Goal: Information Seeking & Learning: Check status

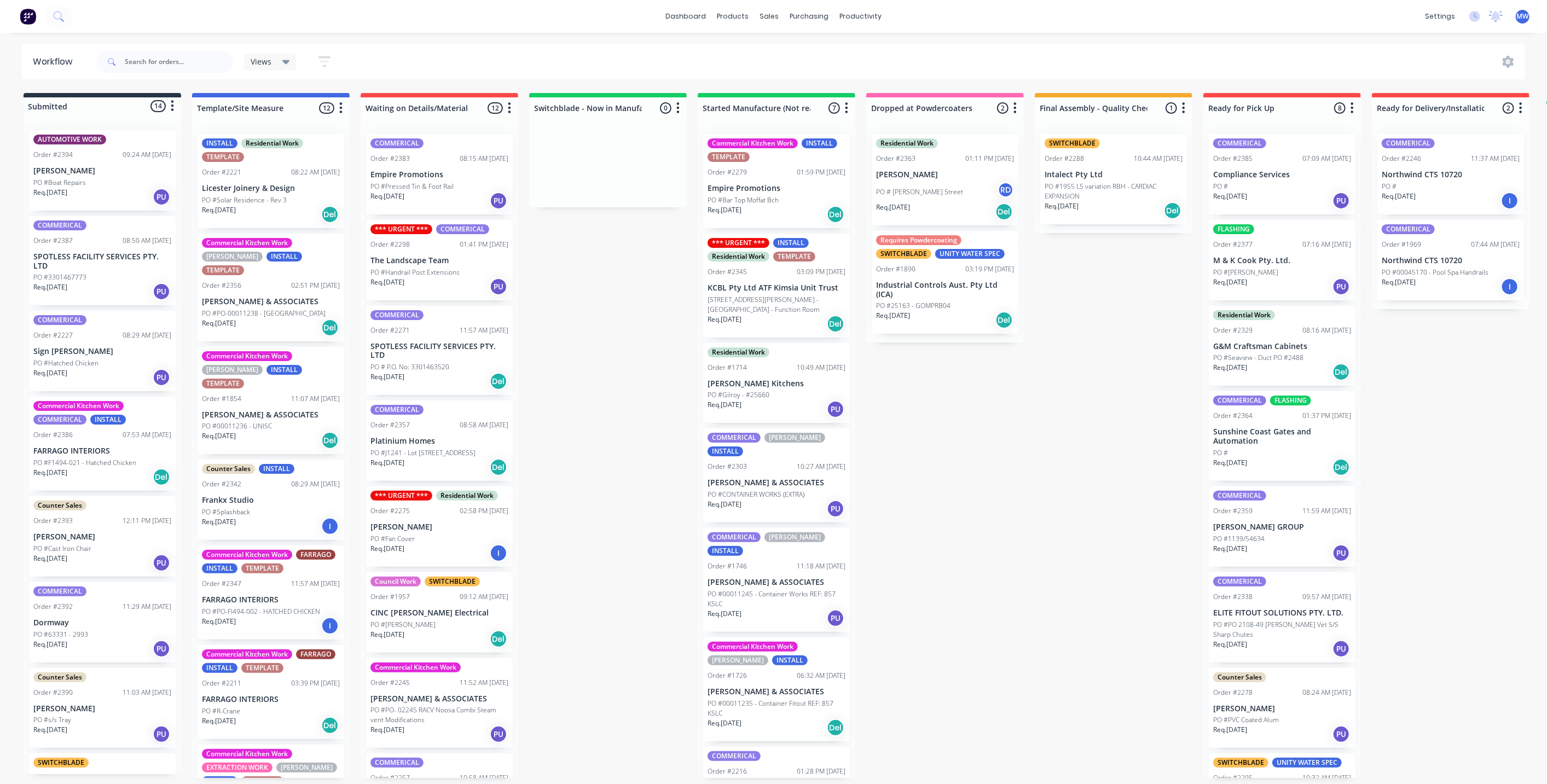
click at [604, 371] on div "Submitted 14 Status colour #273444 hex #273444 Save Cancel Summaries Total orde…" at bounding box center [904, 435] width 1825 height 685
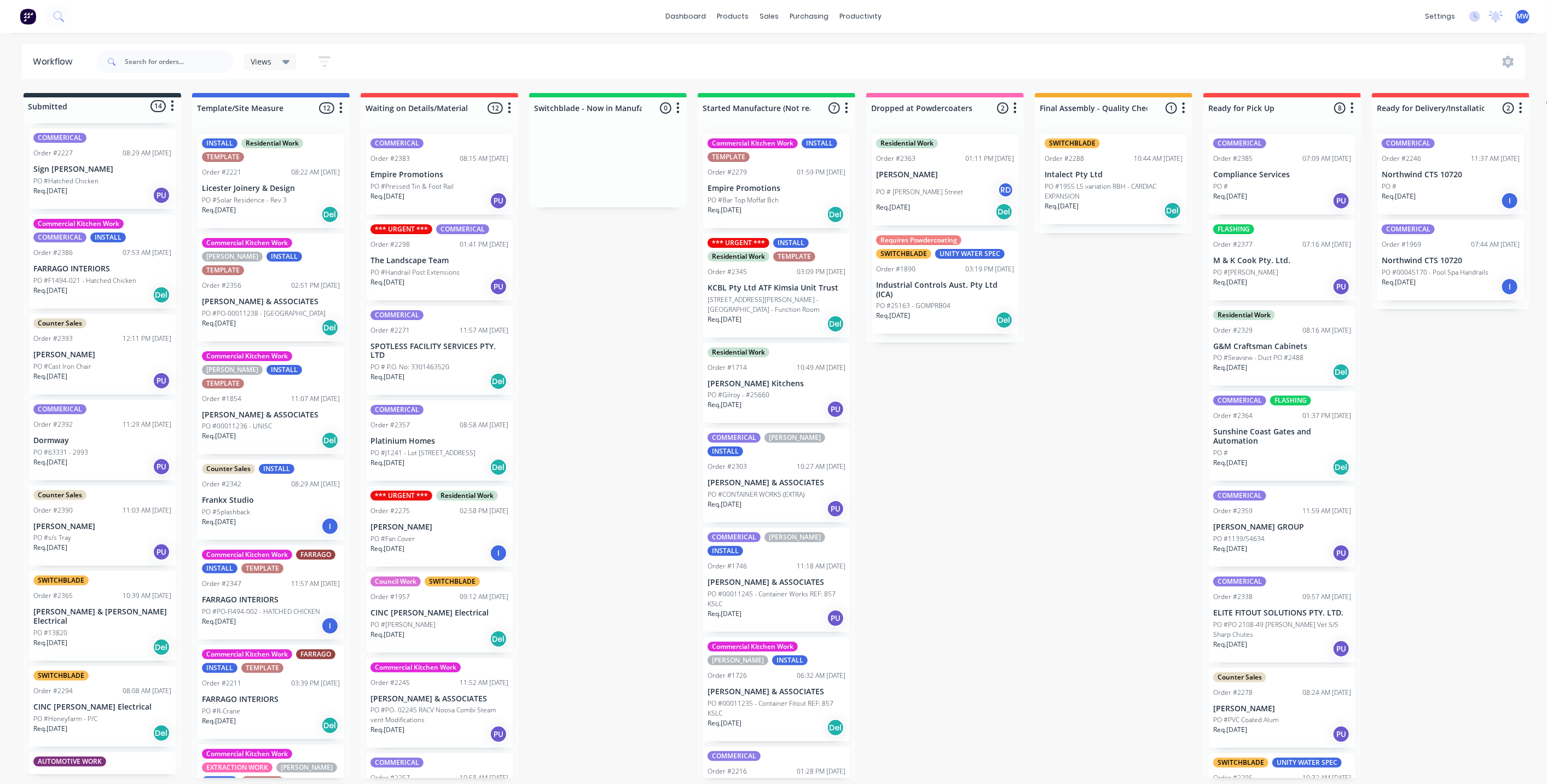
scroll to position [425, 0]
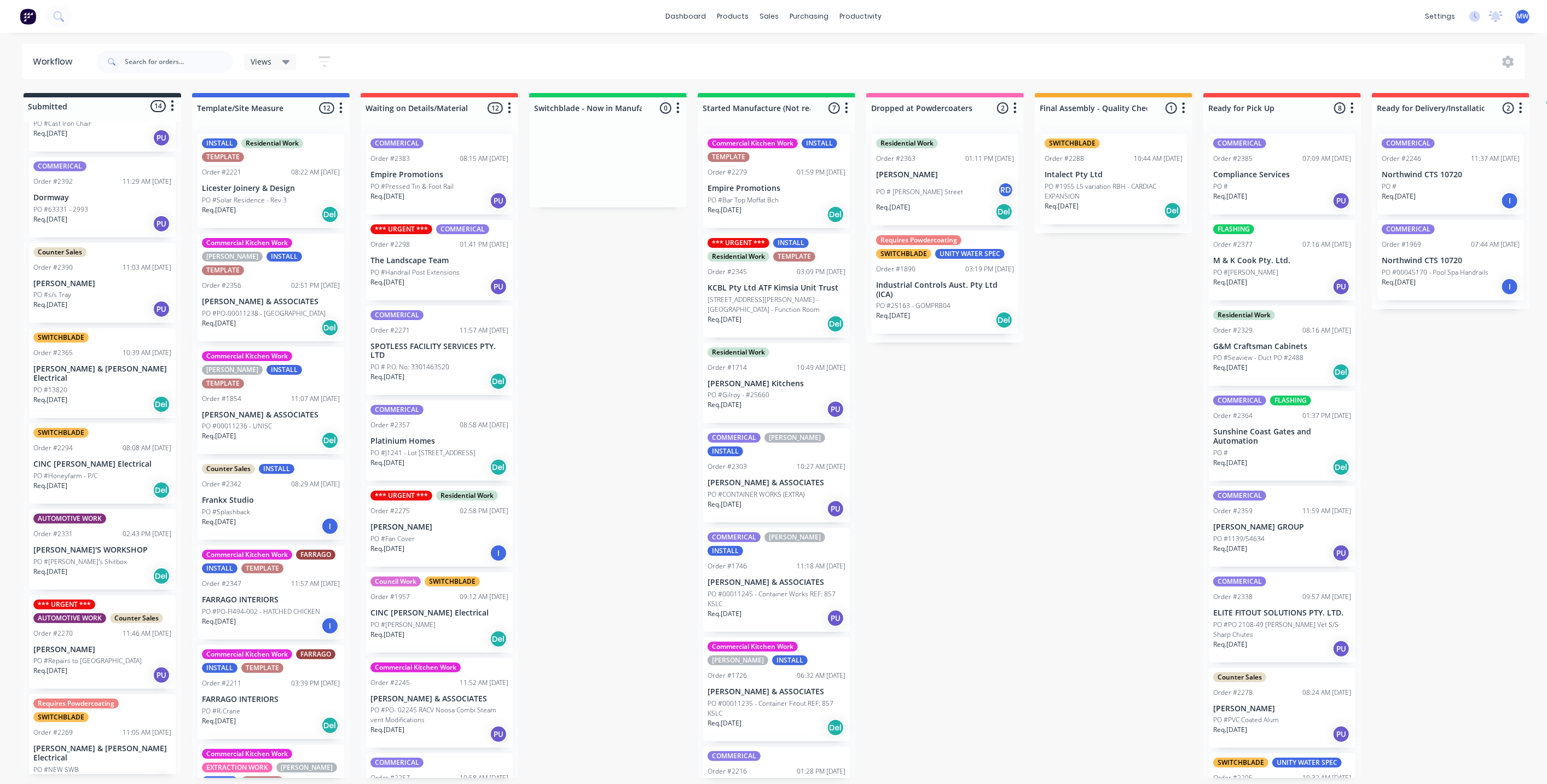
click at [273, 210] on div "Req. 21/08/25 Del" at bounding box center [270, 214] width 138 height 18
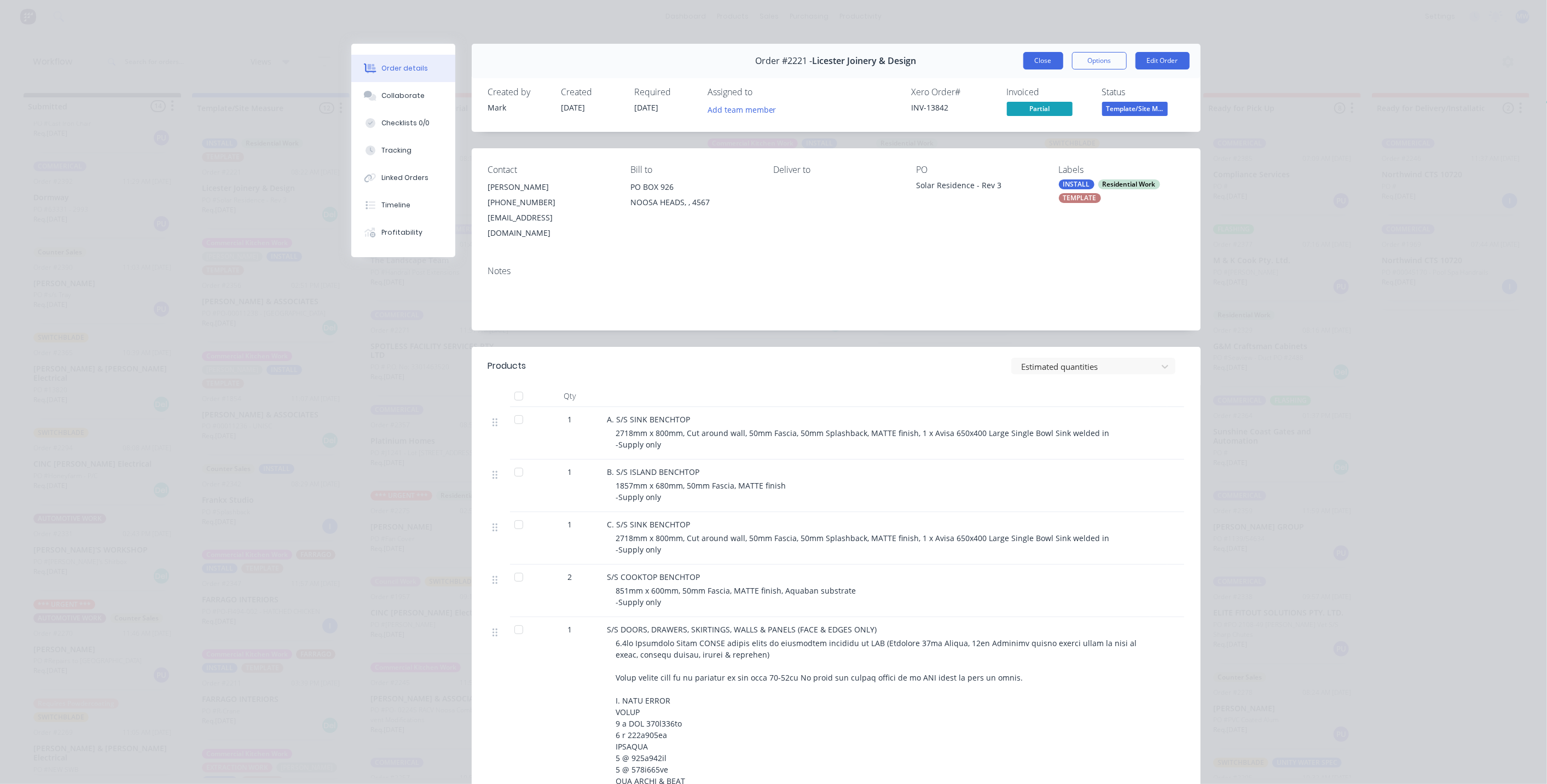
click at [1042, 61] on button "Close" at bounding box center [1043, 61] width 40 height 18
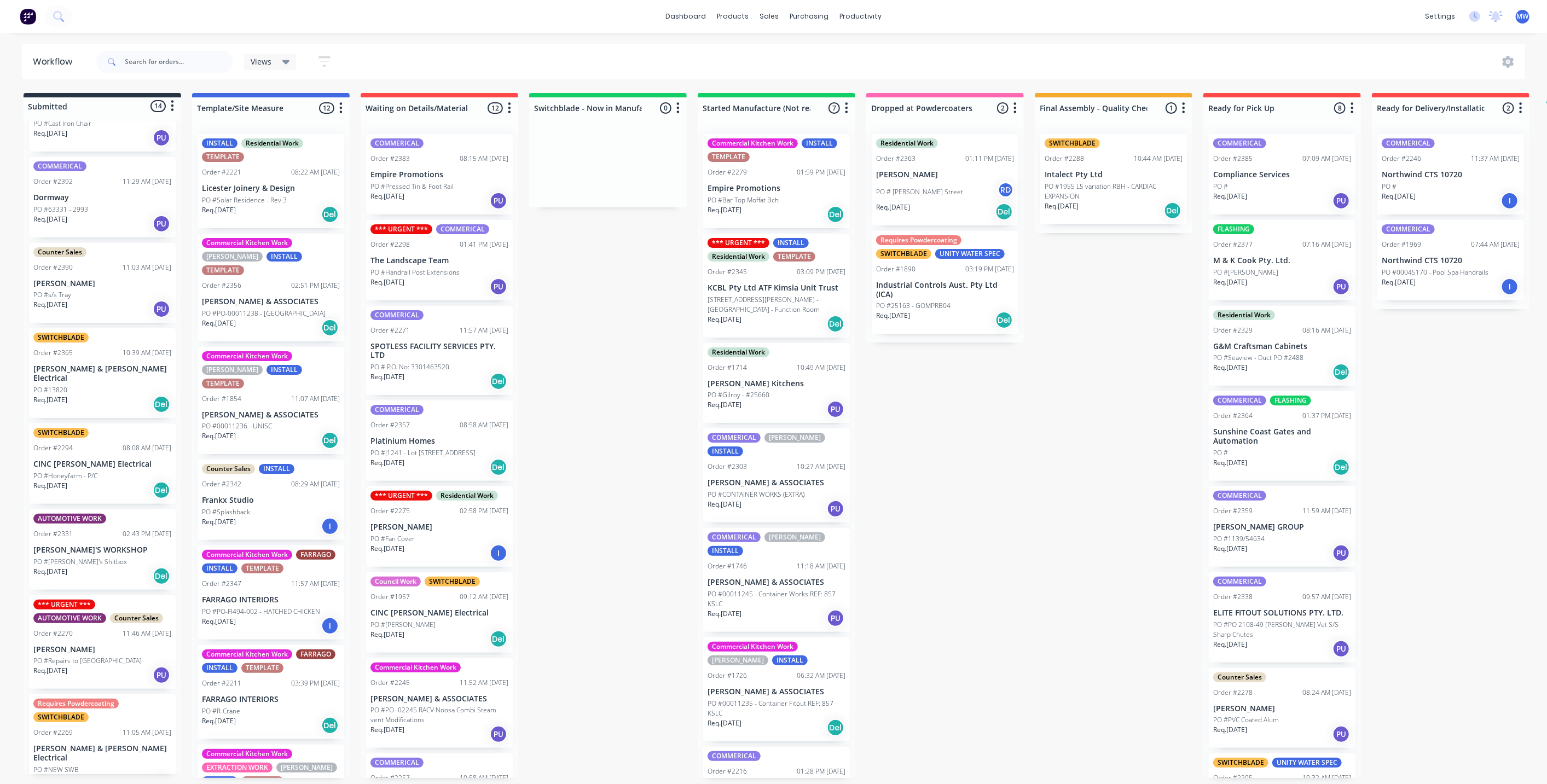
click at [979, 457] on div "Submitted 14 Status colour #273444 hex #273444 Save Cancel Summaries Total orde…" at bounding box center [904, 435] width 1825 height 685
click at [635, 400] on div "Submitted 14 Status colour #273444 hex #273444 Save Cancel Summaries Total orde…" at bounding box center [904, 435] width 1825 height 685
click at [634, 397] on div "Submitted 14 Status colour #273444 hex #273444 Save Cancel Summaries Total orde…" at bounding box center [904, 435] width 1825 height 685
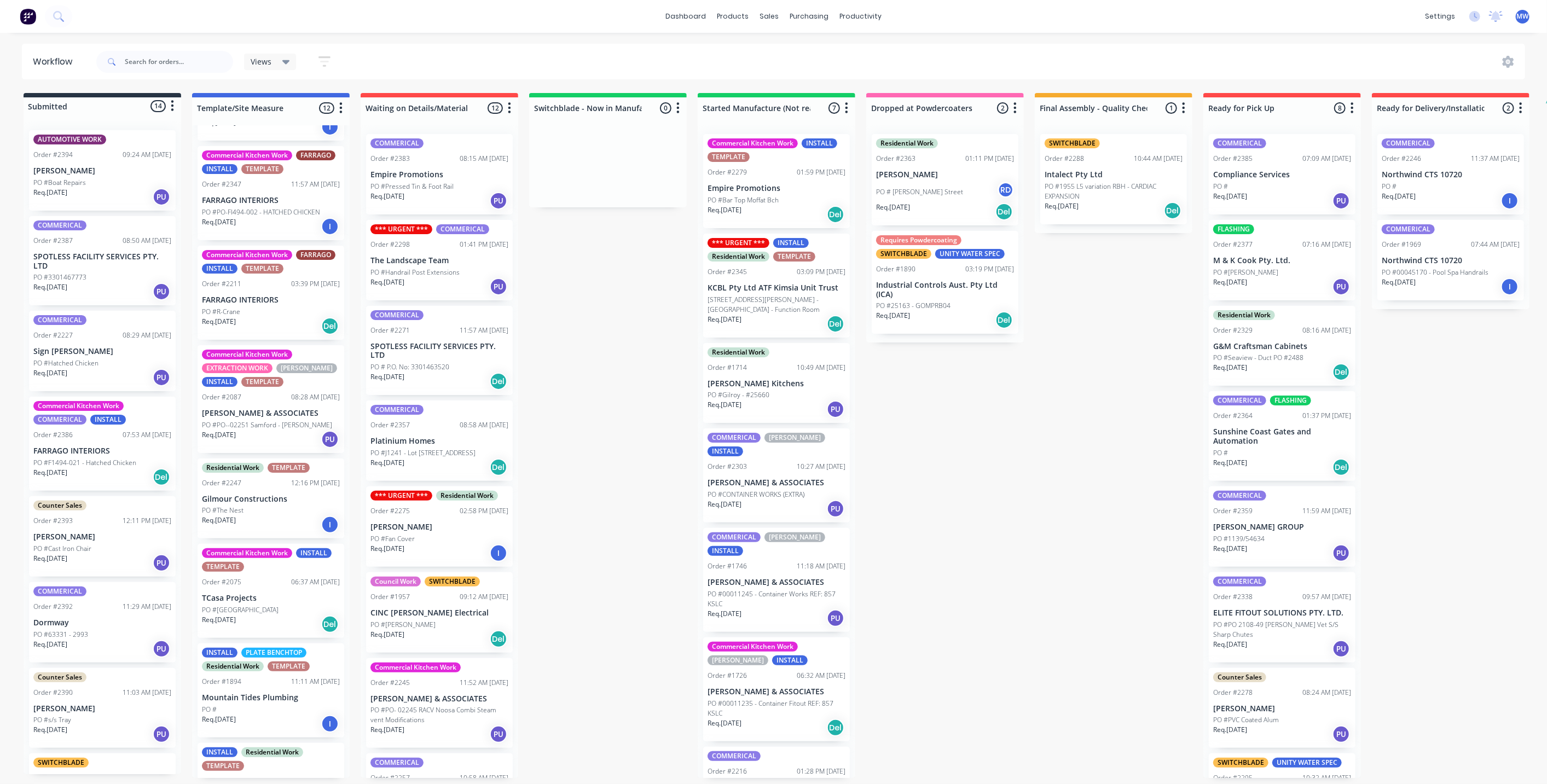
scroll to position [347, 0]
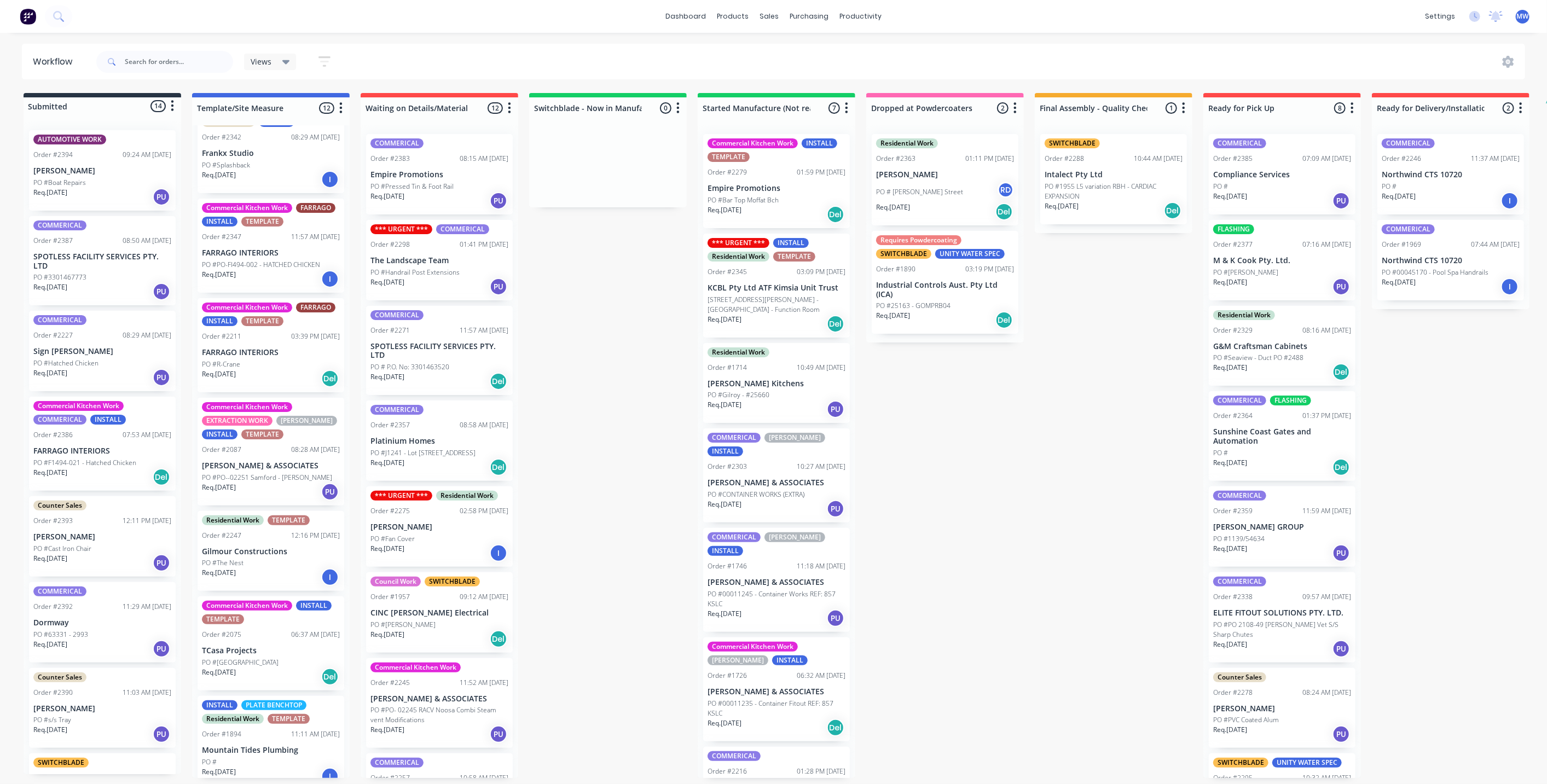
click at [678, 353] on div "Submitted 14 Status colour #273444 hex #273444 Save Cancel Summaries Total orde…" at bounding box center [904, 435] width 1825 height 685
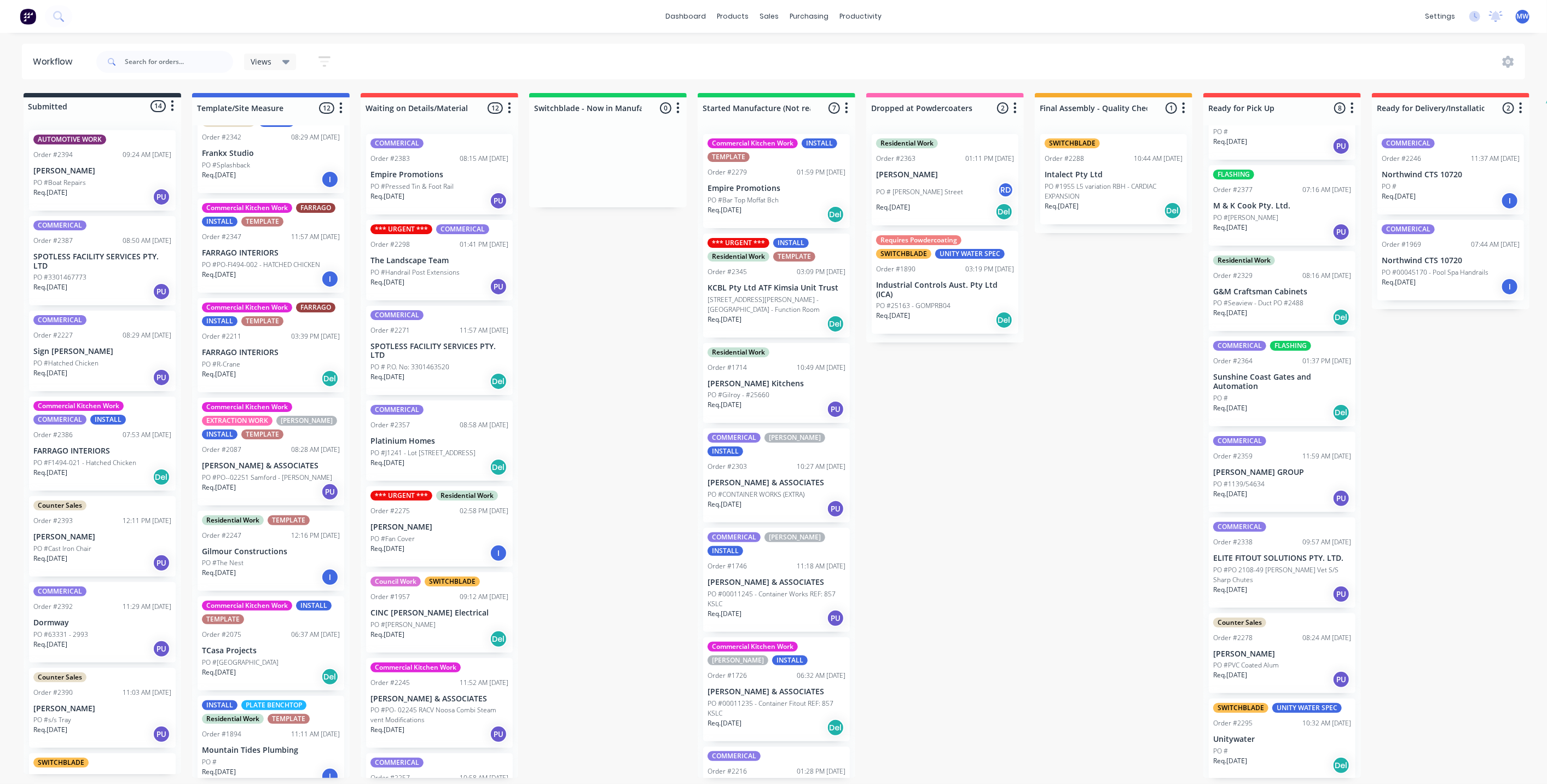
scroll to position [3, 0]
click at [1303, 751] on div "PO #" at bounding box center [1282, 750] width 138 height 10
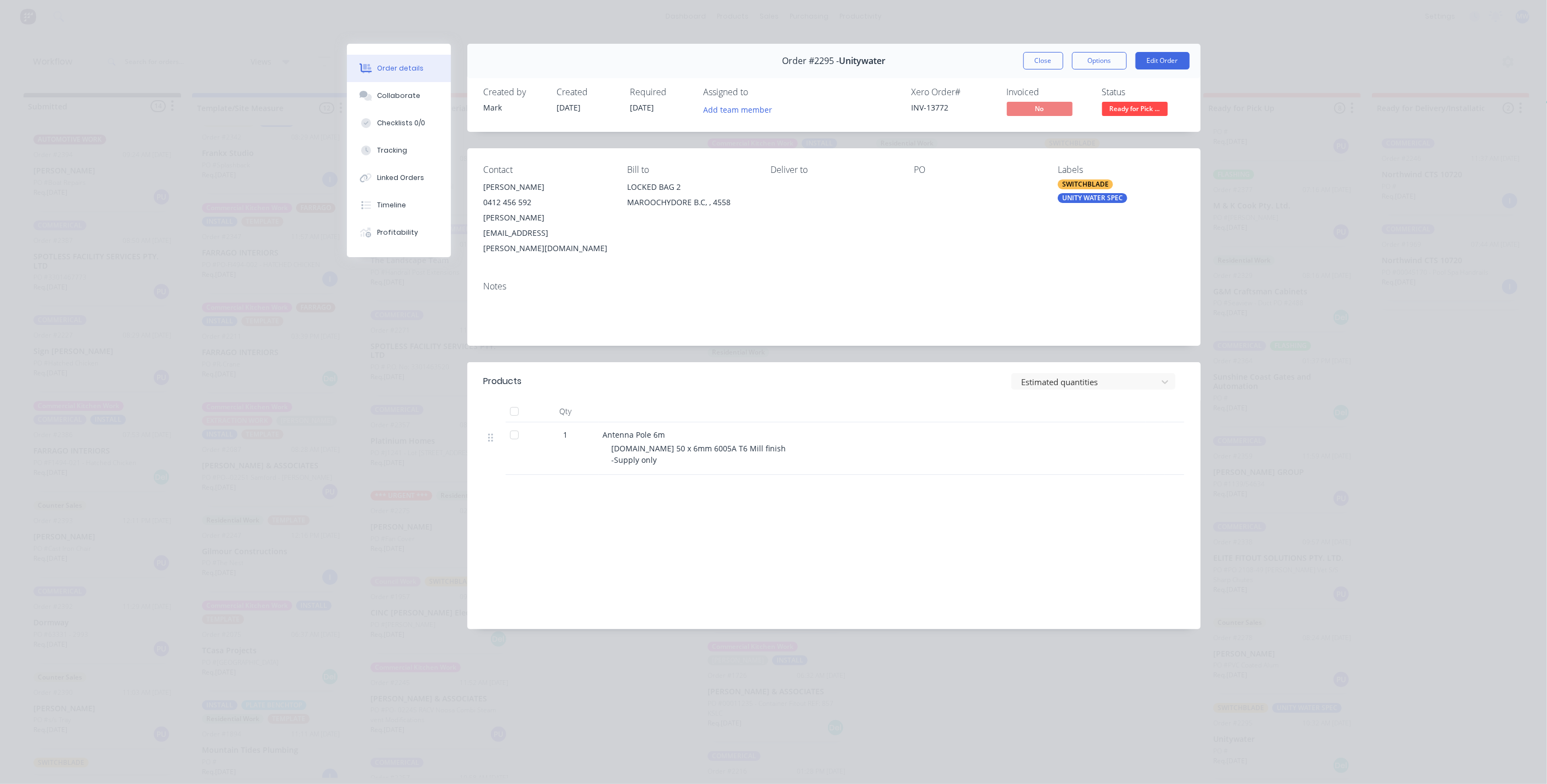
click at [1038, 60] on button "Close" at bounding box center [1043, 61] width 40 height 18
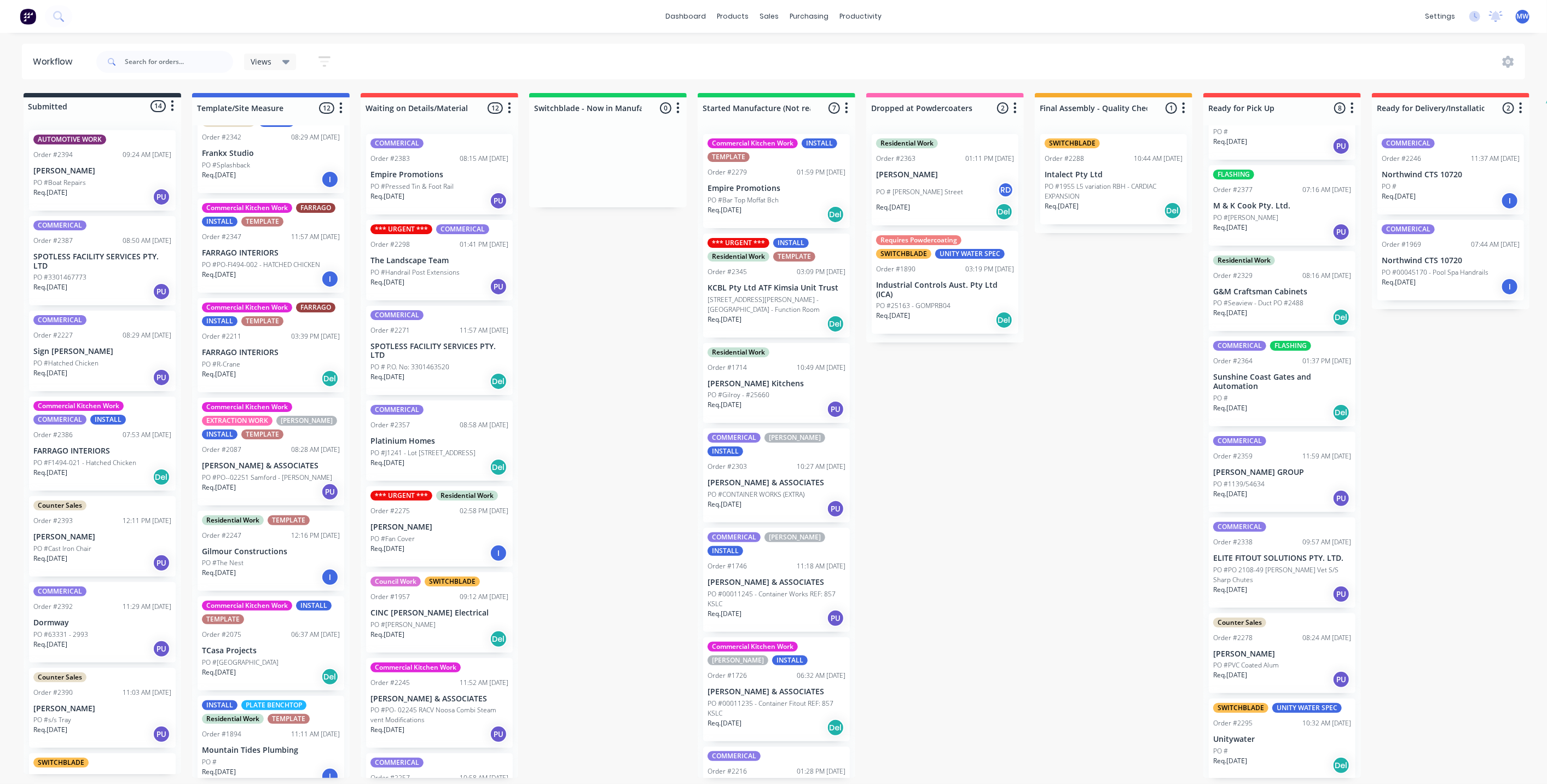
click at [1052, 531] on div "Submitted 14 Status colour #273444 hex #273444 Save Cancel Summaries Total orde…" at bounding box center [904, 435] width 1825 height 685
drag, startPoint x: 623, startPoint y: 363, endPoint x: 612, endPoint y: 371, distance: 13.6
click at [623, 362] on div "Submitted 14 Status colour #273444 hex #273444 Save Cancel Summaries Total orde…" at bounding box center [904, 435] width 1825 height 685
click at [247, 359] on div "PO #R-Crane" at bounding box center [270, 364] width 138 height 10
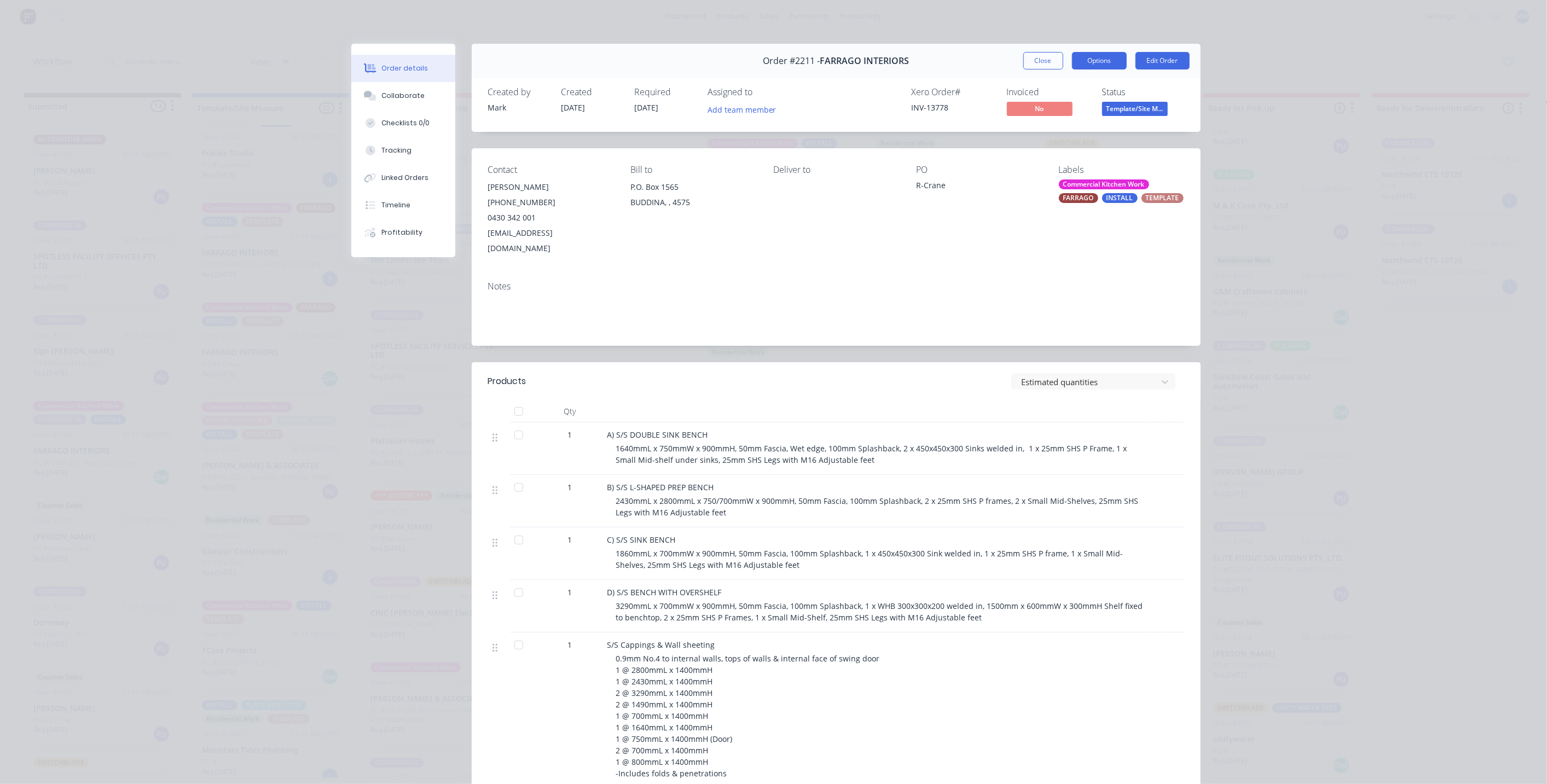
click at [1096, 67] on button "Options" at bounding box center [1099, 61] width 55 height 18
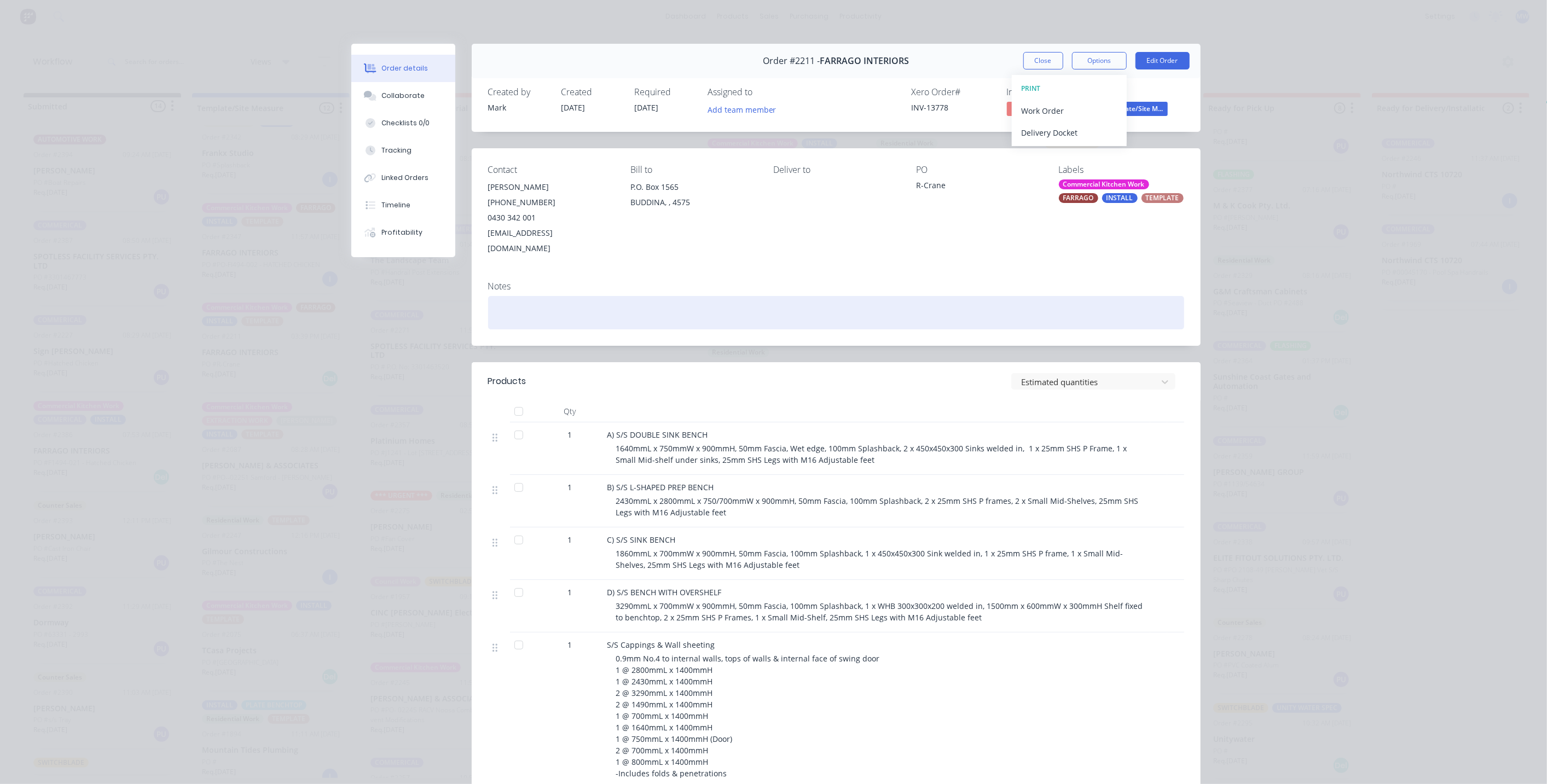
click at [1008, 296] on div at bounding box center [836, 313] width 696 height 34
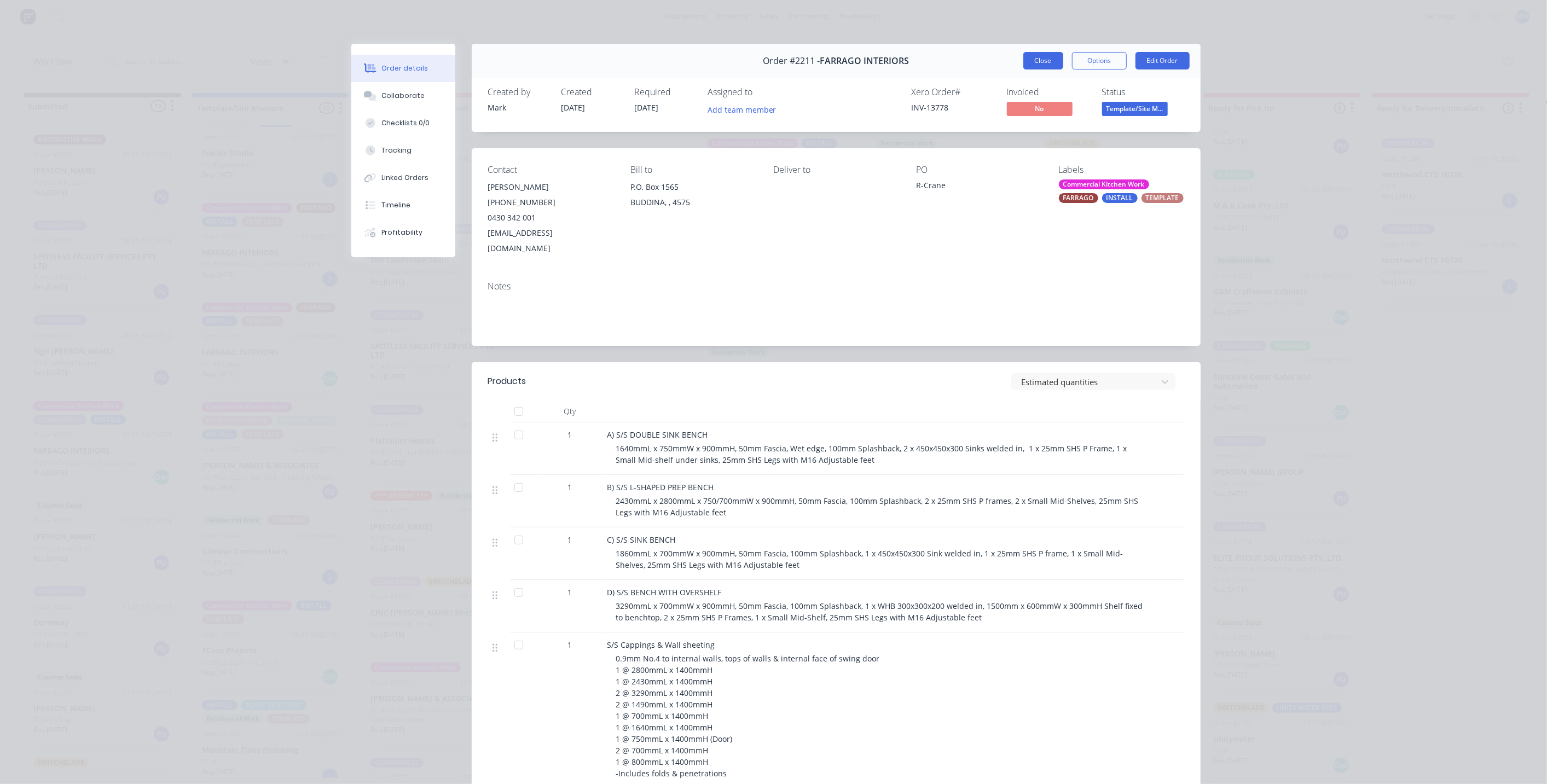
click at [1026, 60] on button "Close" at bounding box center [1043, 61] width 40 height 18
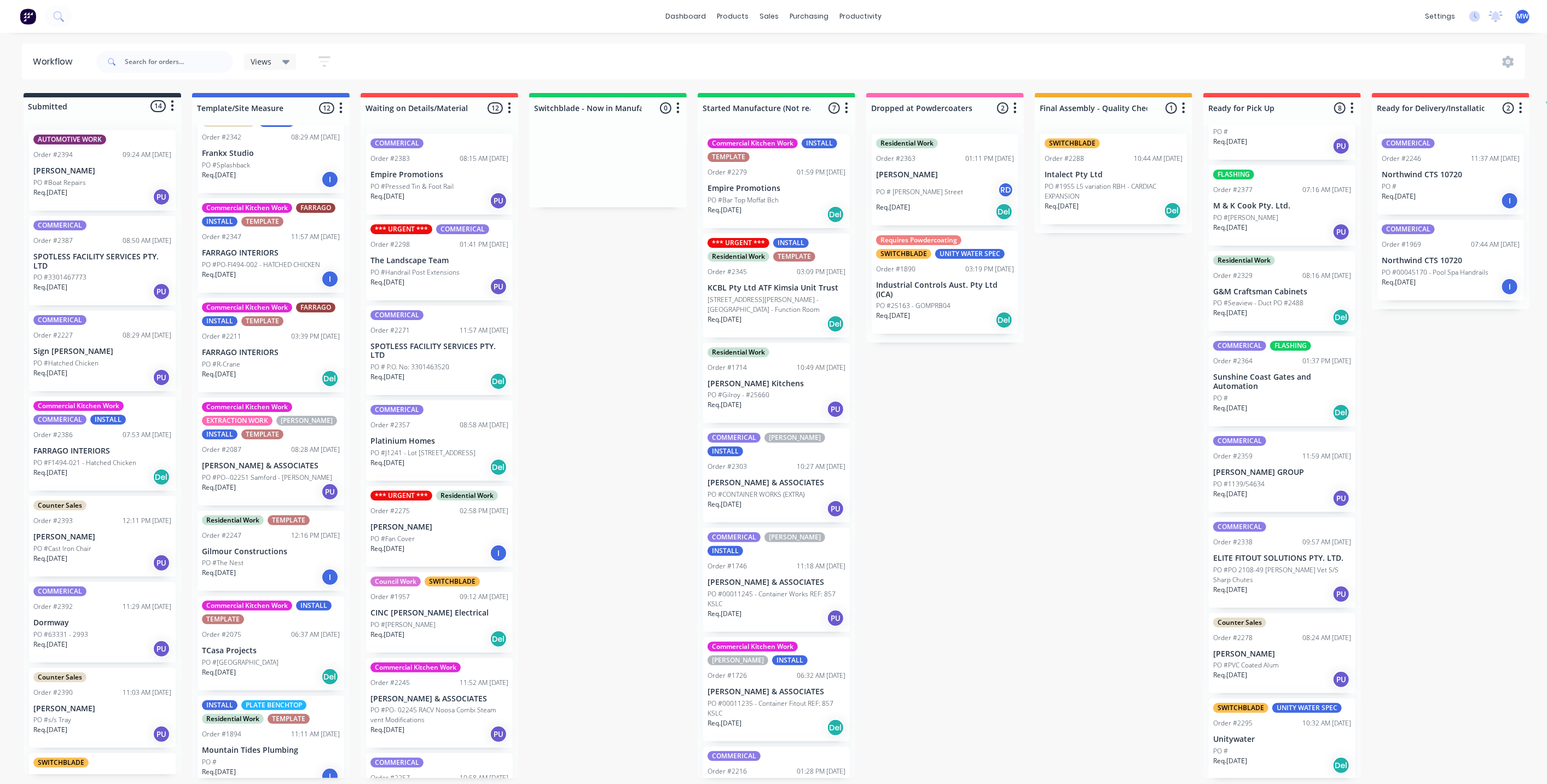
click at [274, 369] on div "Req. 20/08/25 Del" at bounding box center [270, 378] width 138 height 18
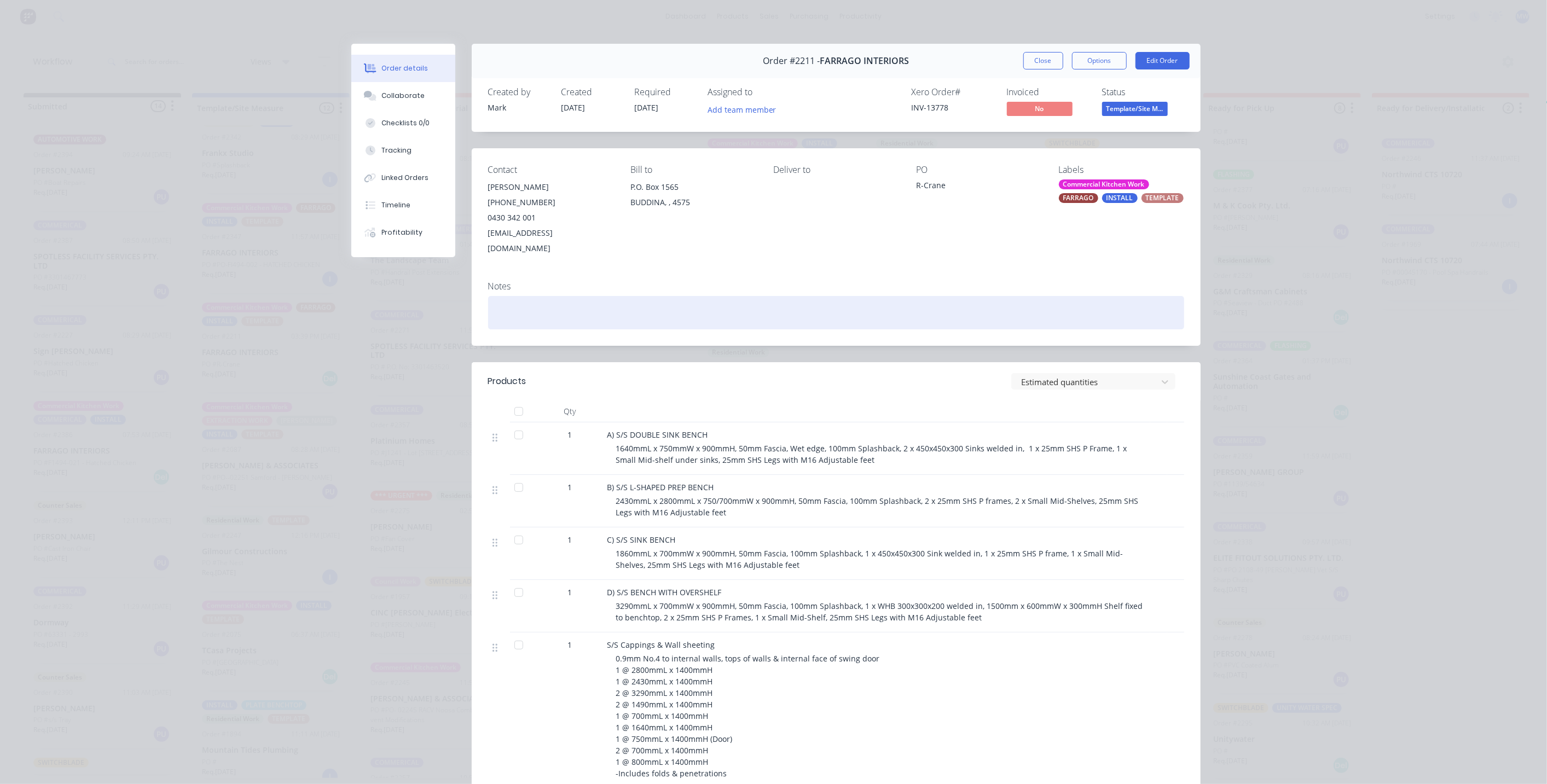
click at [503, 296] on div at bounding box center [836, 313] width 696 height 34
click at [608, 296] on div at bounding box center [836, 313] width 696 height 34
paste div
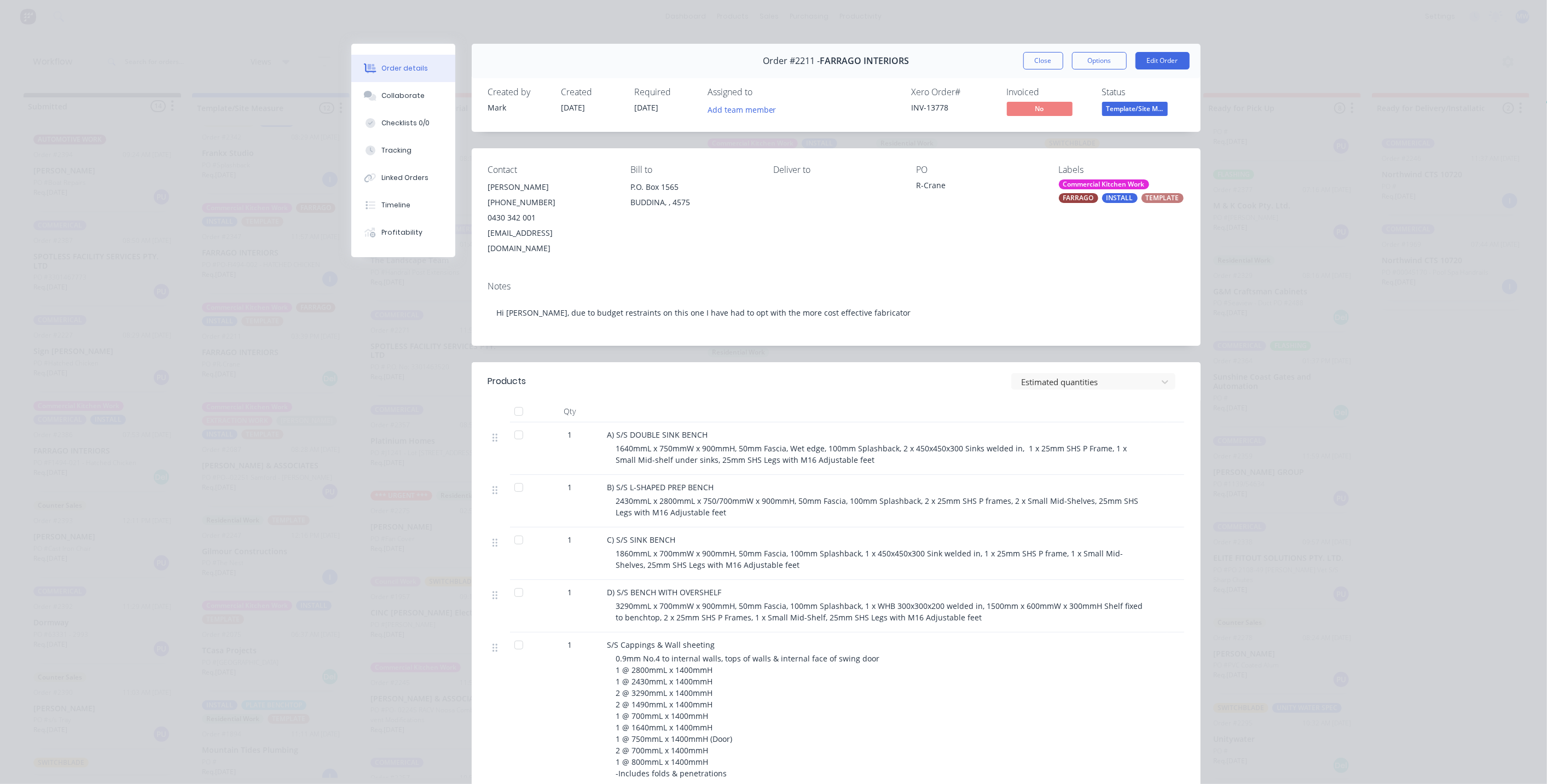
click at [1204, 223] on div "Order details Collaborate Checklists 0/0 Tracking Linked Orders Timeline Profit…" at bounding box center [773, 558] width 875 height 1029
click at [1044, 60] on button "Close" at bounding box center [1043, 61] width 40 height 18
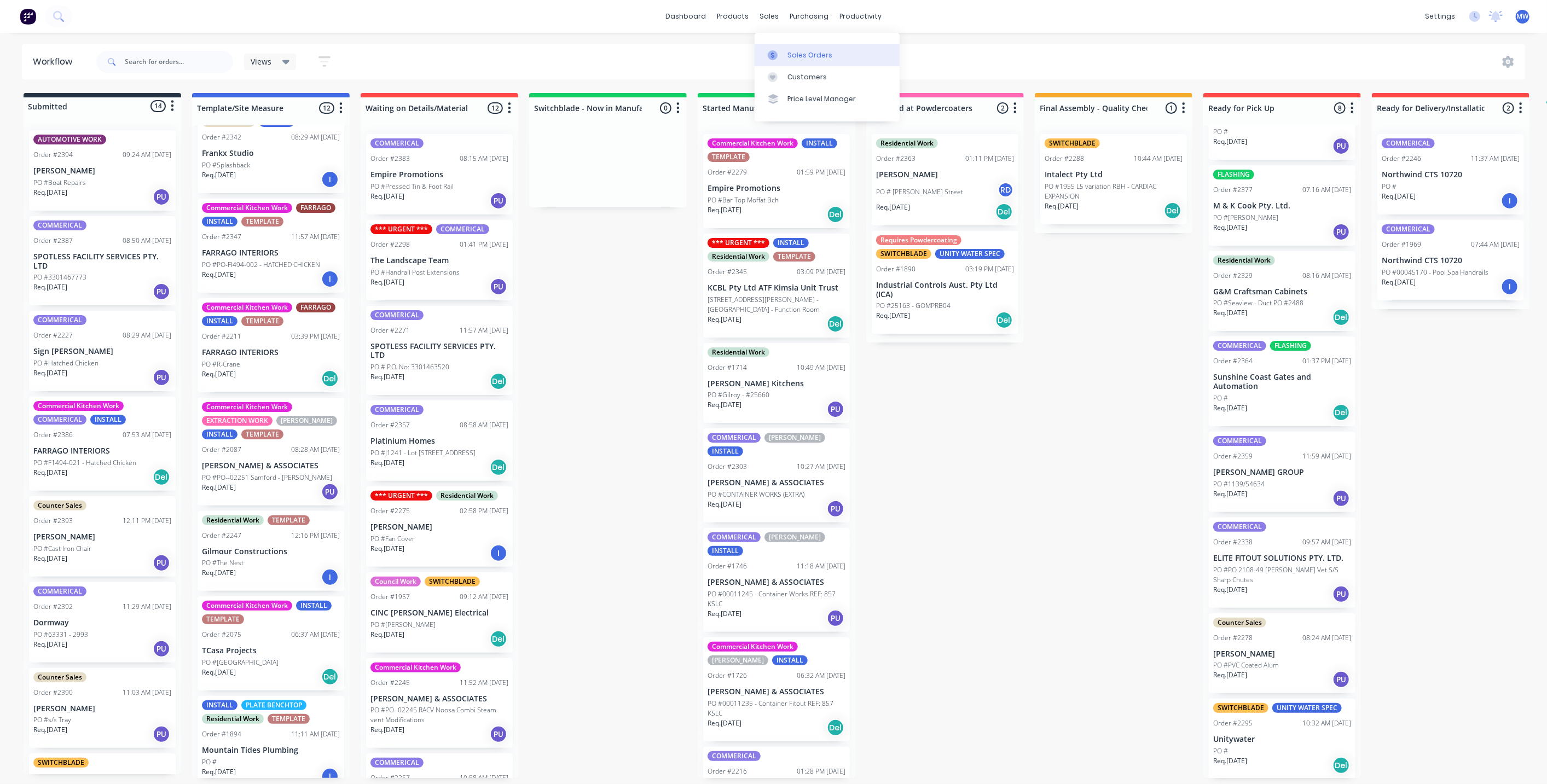
click at [804, 44] on link "Sales Orders" at bounding box center [827, 54] width 145 height 22
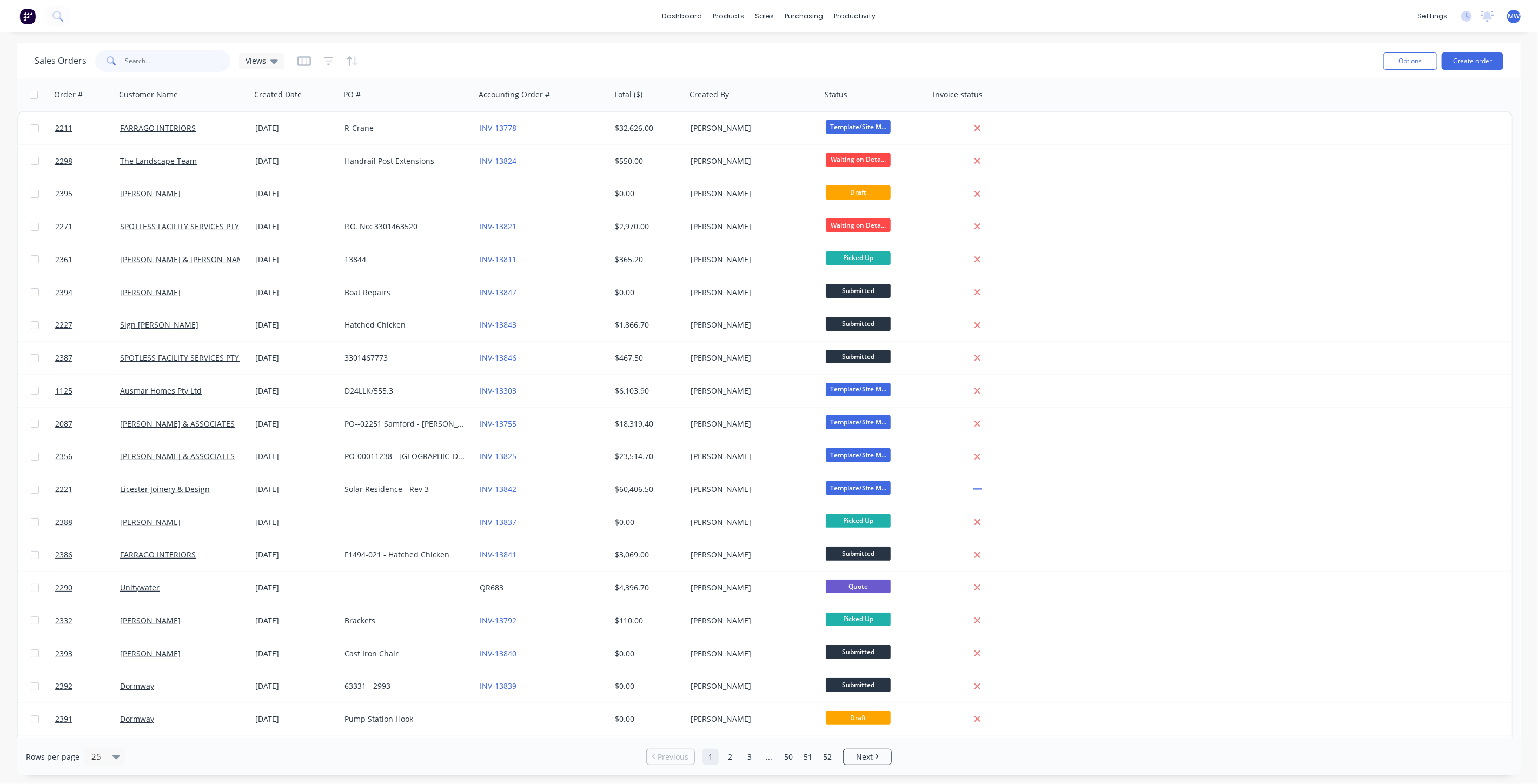
click at [160, 68] on input "text" at bounding box center [178, 61] width 106 height 22
type input "farrago"
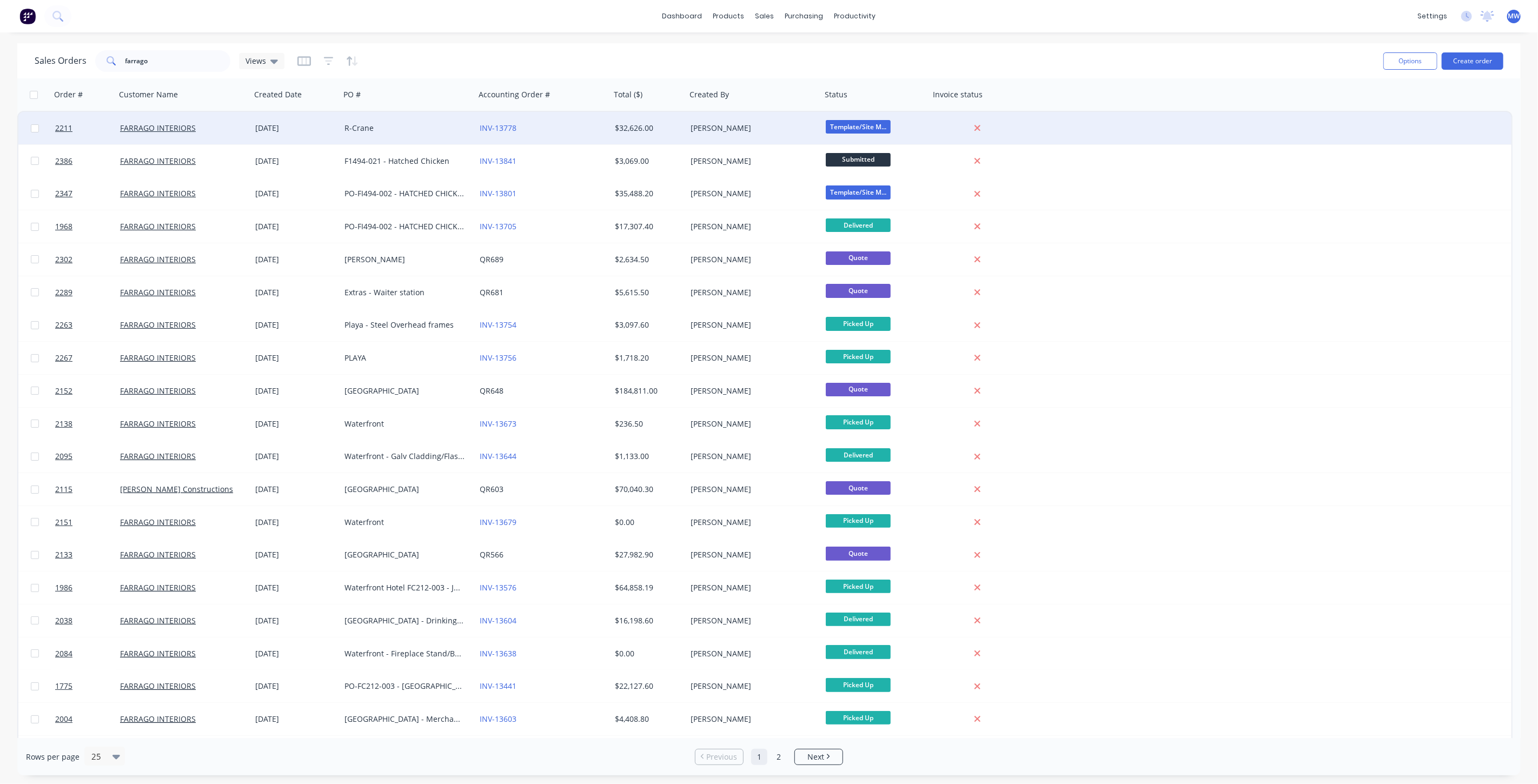
click at [298, 135] on div "[DATE]" at bounding box center [295, 128] width 89 height 33
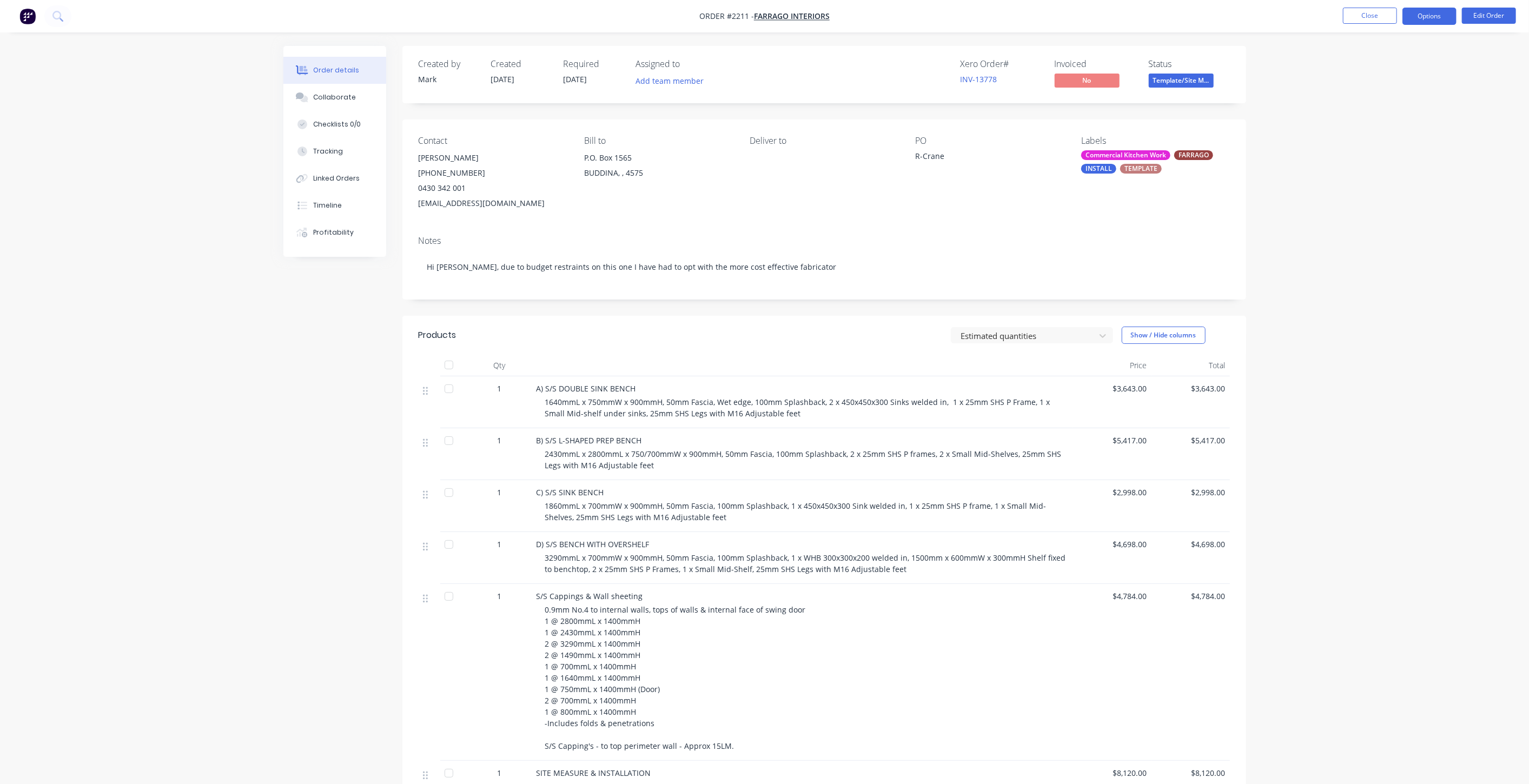
click at [1421, 20] on button "Options" at bounding box center [1429, 16] width 54 height 18
click at [1395, 283] on div "Archive" at bounding box center [1397, 288] width 100 height 16
click at [236, 447] on div "Order details Collaborate Checklists 0/0 Tracking Linked Orders Timeline Profit…" at bounding box center [764, 510] width 1529 height 1019
click at [1369, 24] on li "Close" at bounding box center [1370, 16] width 54 height 18
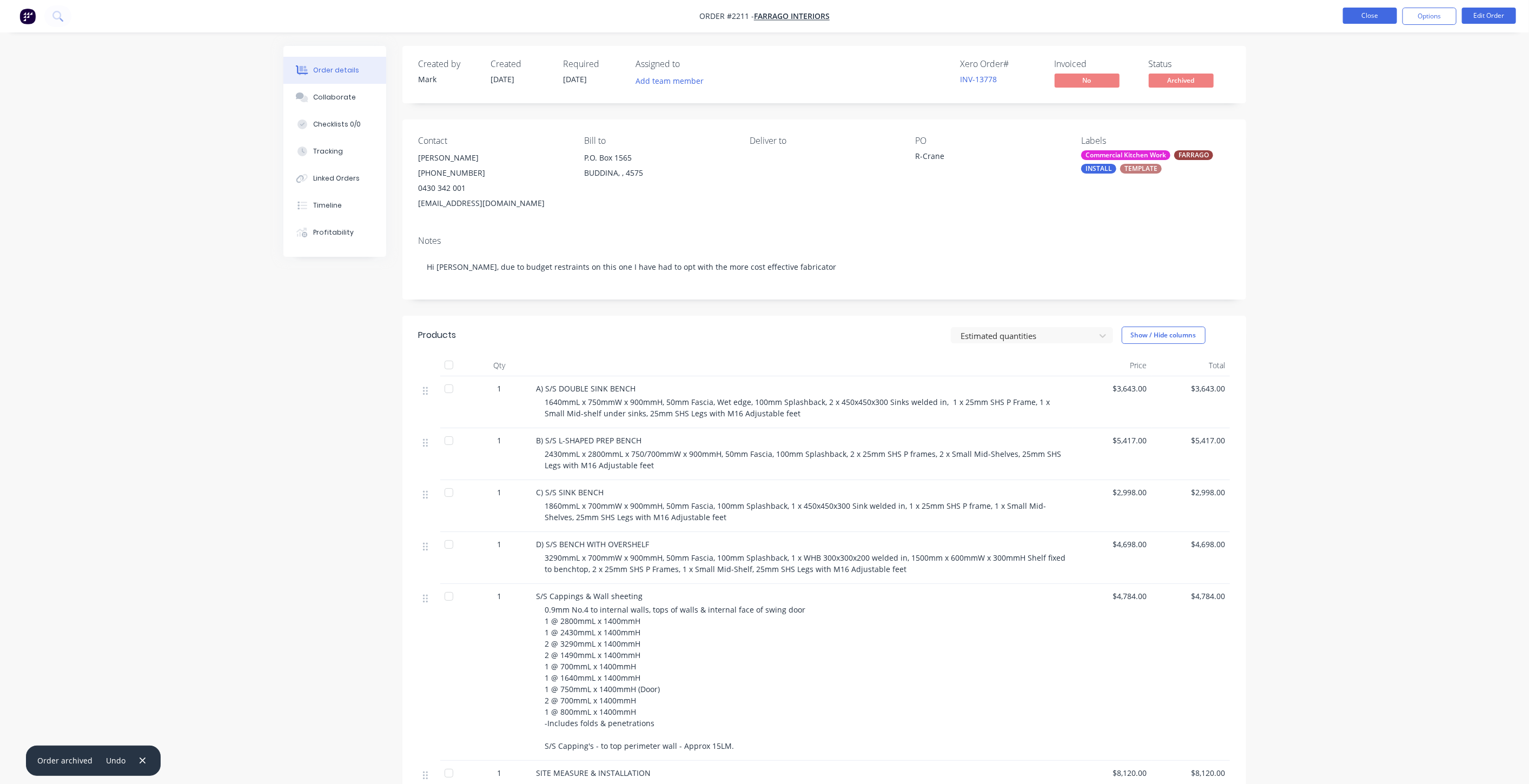
click at [1372, 11] on button "Close" at bounding box center [1370, 16] width 54 height 16
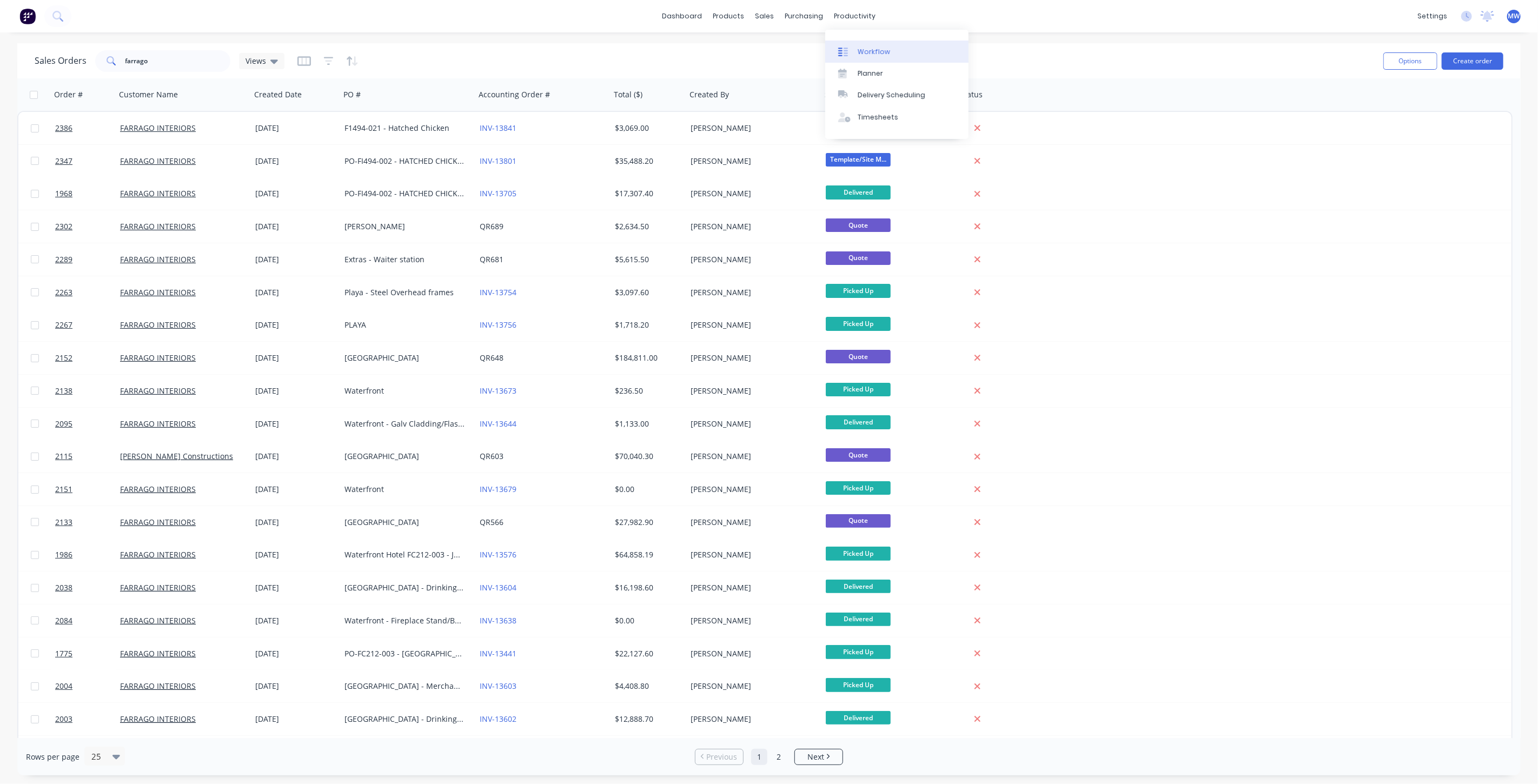
click at [900, 53] on link "Workflow" at bounding box center [897, 51] width 143 height 22
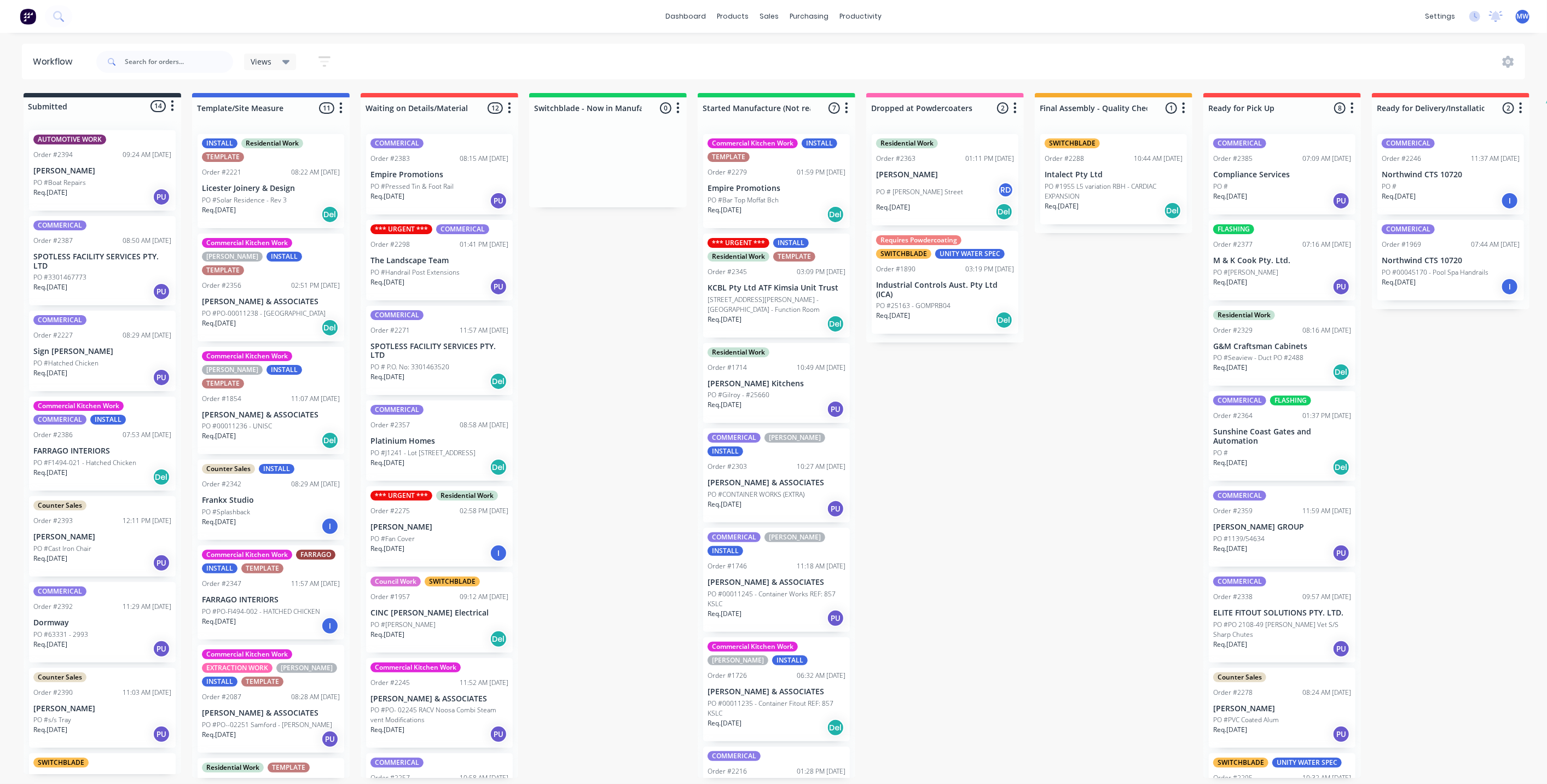
click at [647, 396] on div "Submitted 14 Status colour #273444 hex #273444 Save Cancel Summaries Total orde…" at bounding box center [904, 435] width 1825 height 685
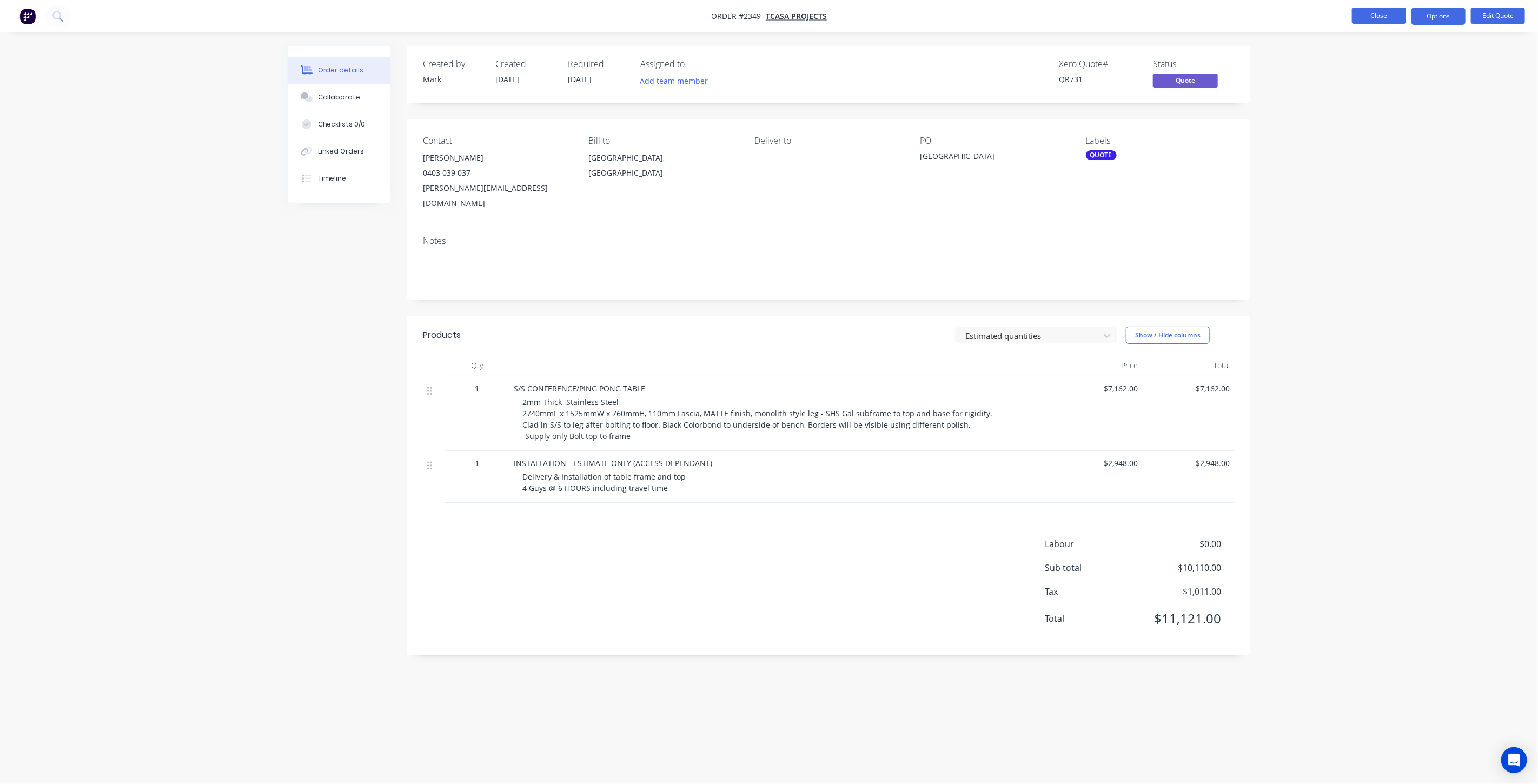
click at [1372, 14] on button "Close" at bounding box center [1379, 16] width 54 height 16
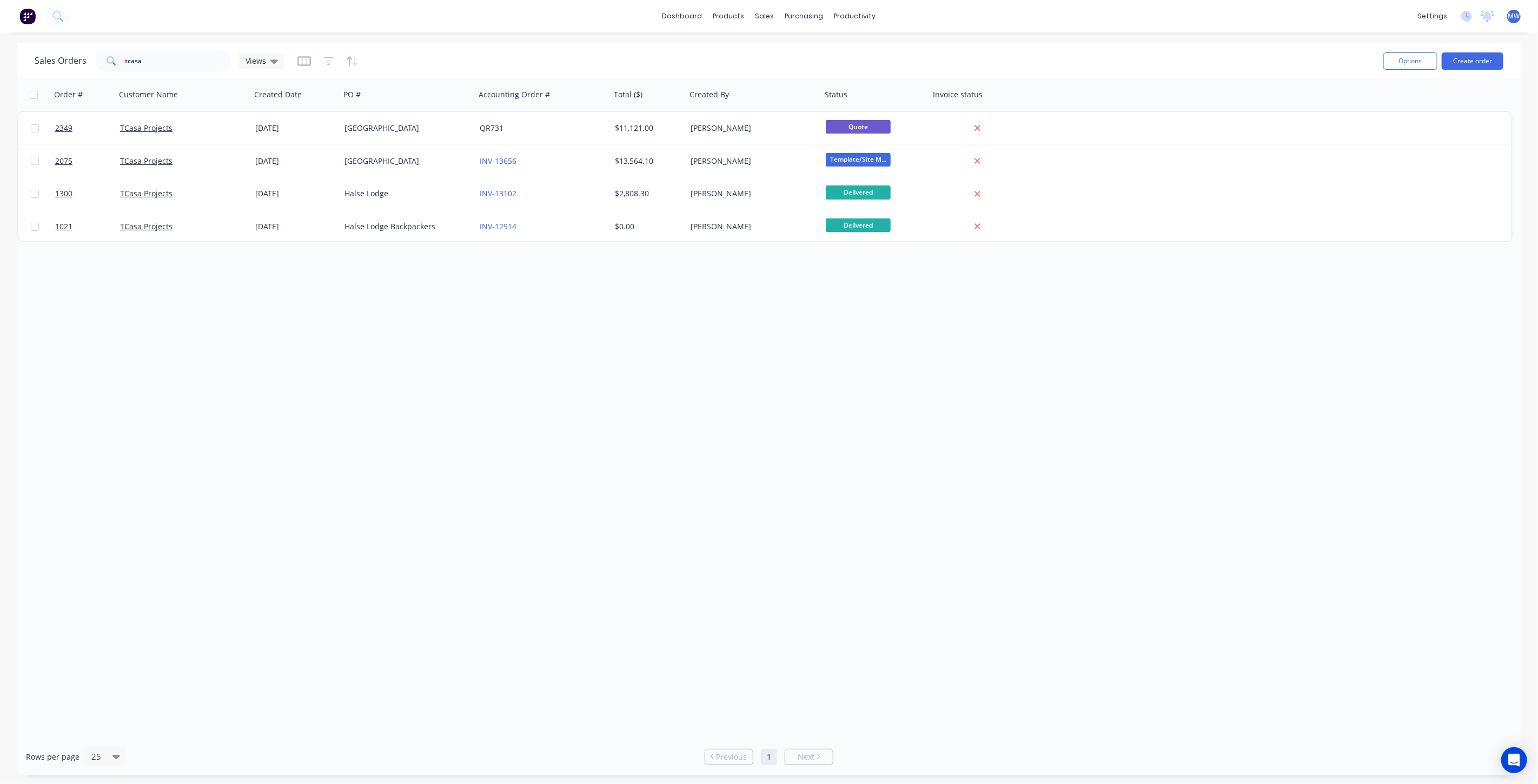
click at [602, 353] on div "Order # Customer Name Created Date PO # Accounting Order # Total ($) Created By…" at bounding box center [769, 408] width 1503 height 660
drag, startPoint x: 192, startPoint y: 64, endPoint x: -137, endPoint y: 71, distance: 329.1
click at [0, 71] on html "dashboard products sales purchasing productivity dashboard products Product Cat…" at bounding box center [769, 392] width 1538 height 784
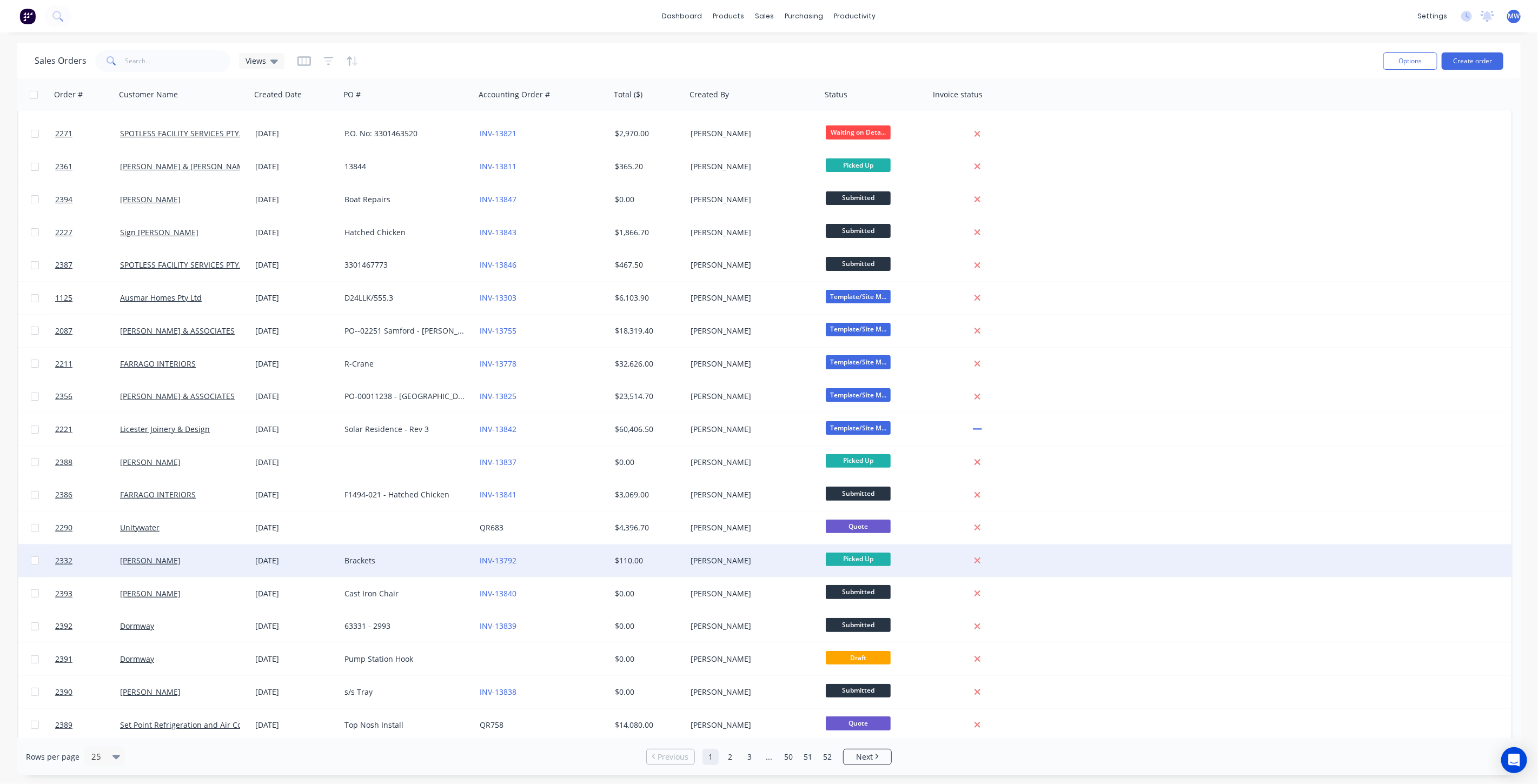
scroll to position [120, 0]
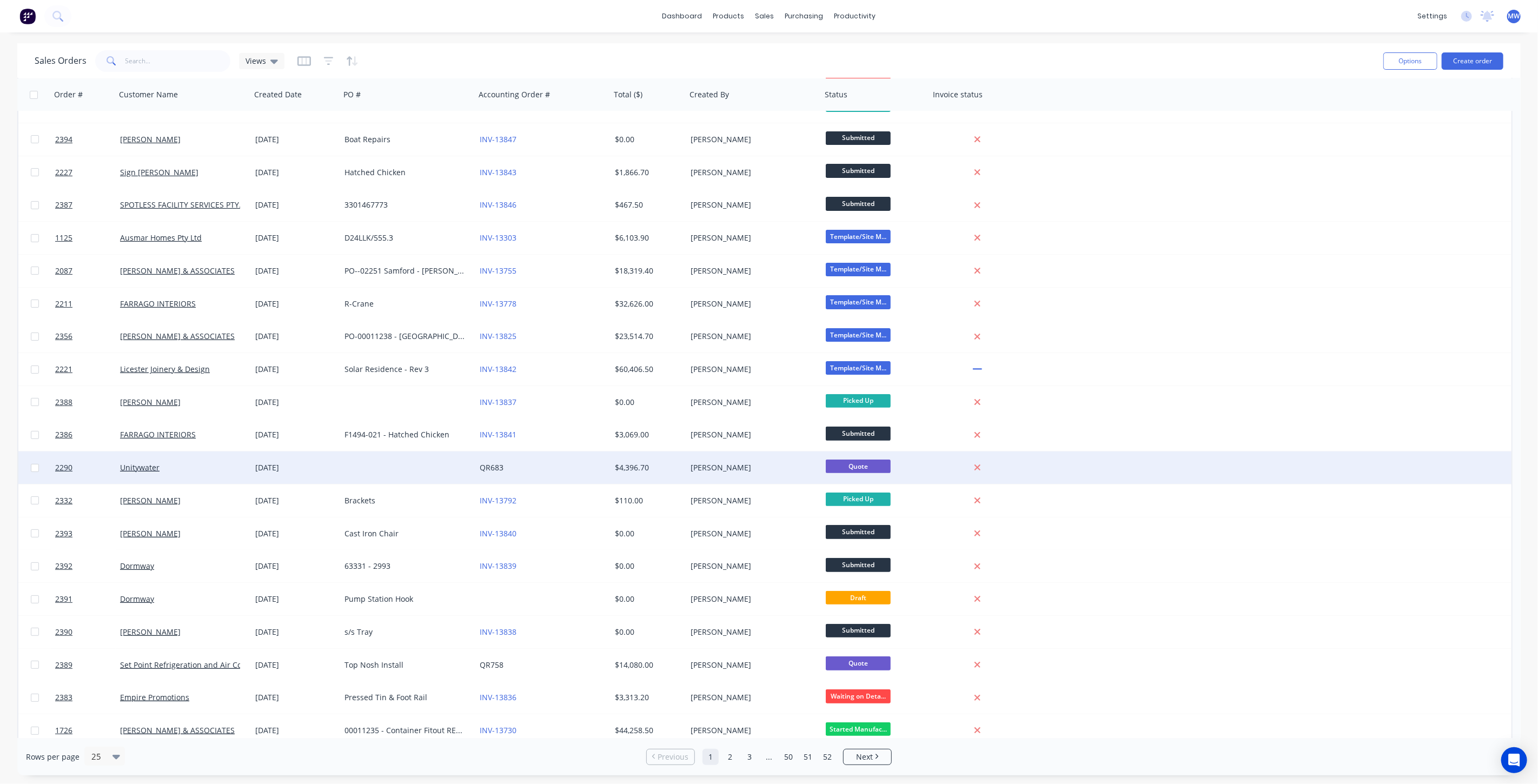
click at [316, 471] on div "[DATE]" at bounding box center [296, 467] width 81 height 11
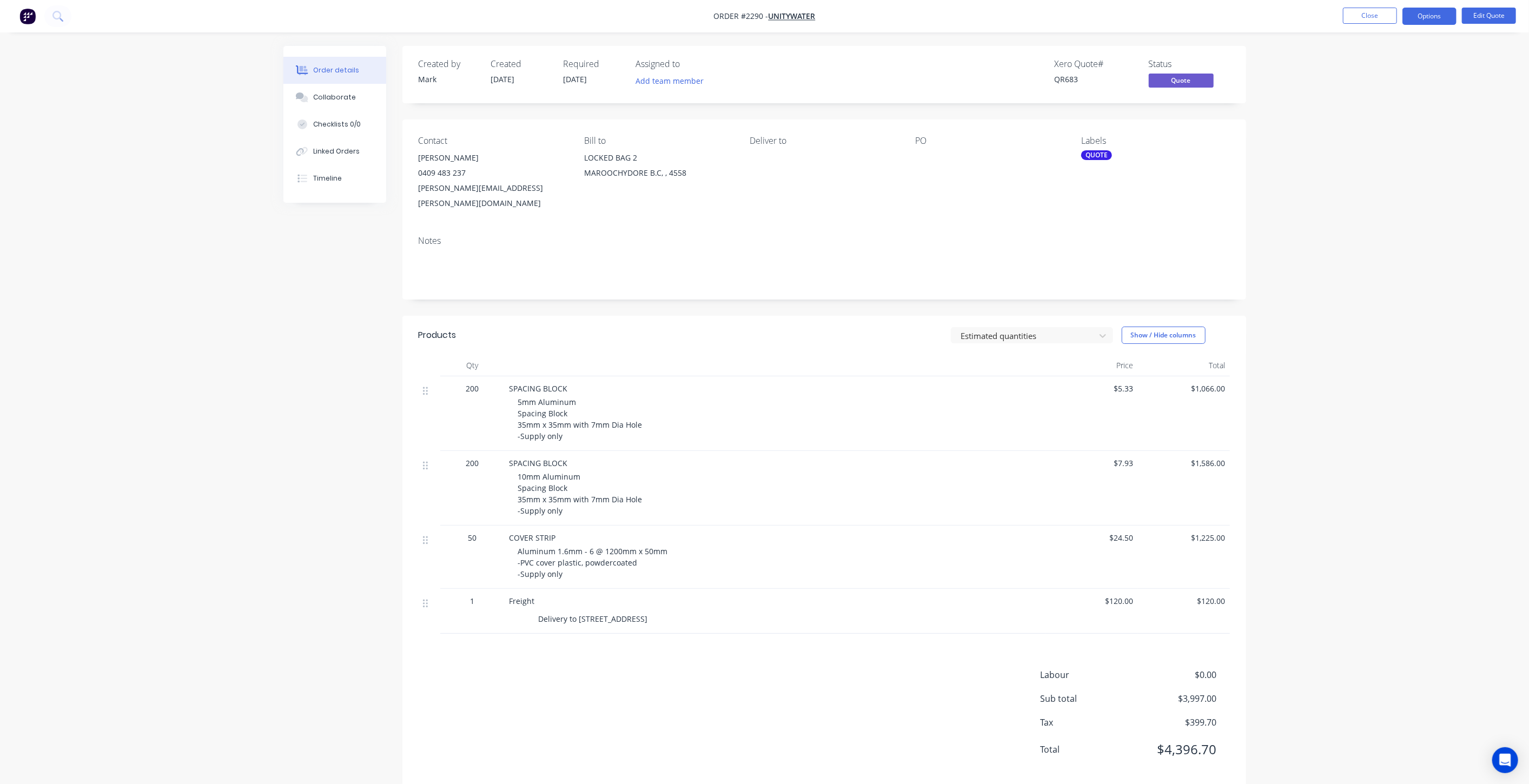
click at [1410, 253] on div "Order details Collaborate Checklists 0/0 Linked Orders Timeline Order details C…" at bounding box center [764, 401] width 1529 height 802
click at [1371, 18] on button "Close" at bounding box center [1370, 16] width 54 height 16
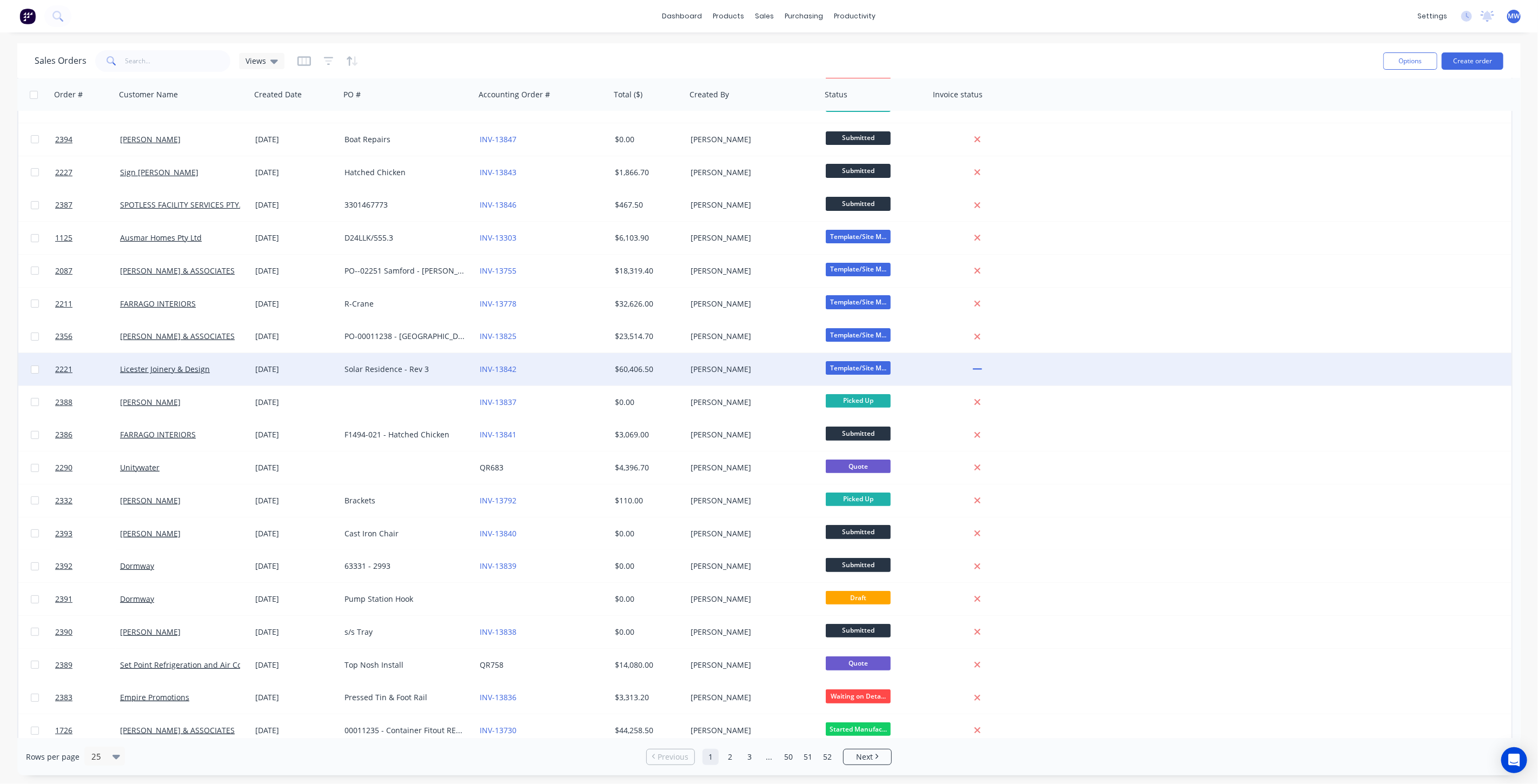
scroll to position [193, 0]
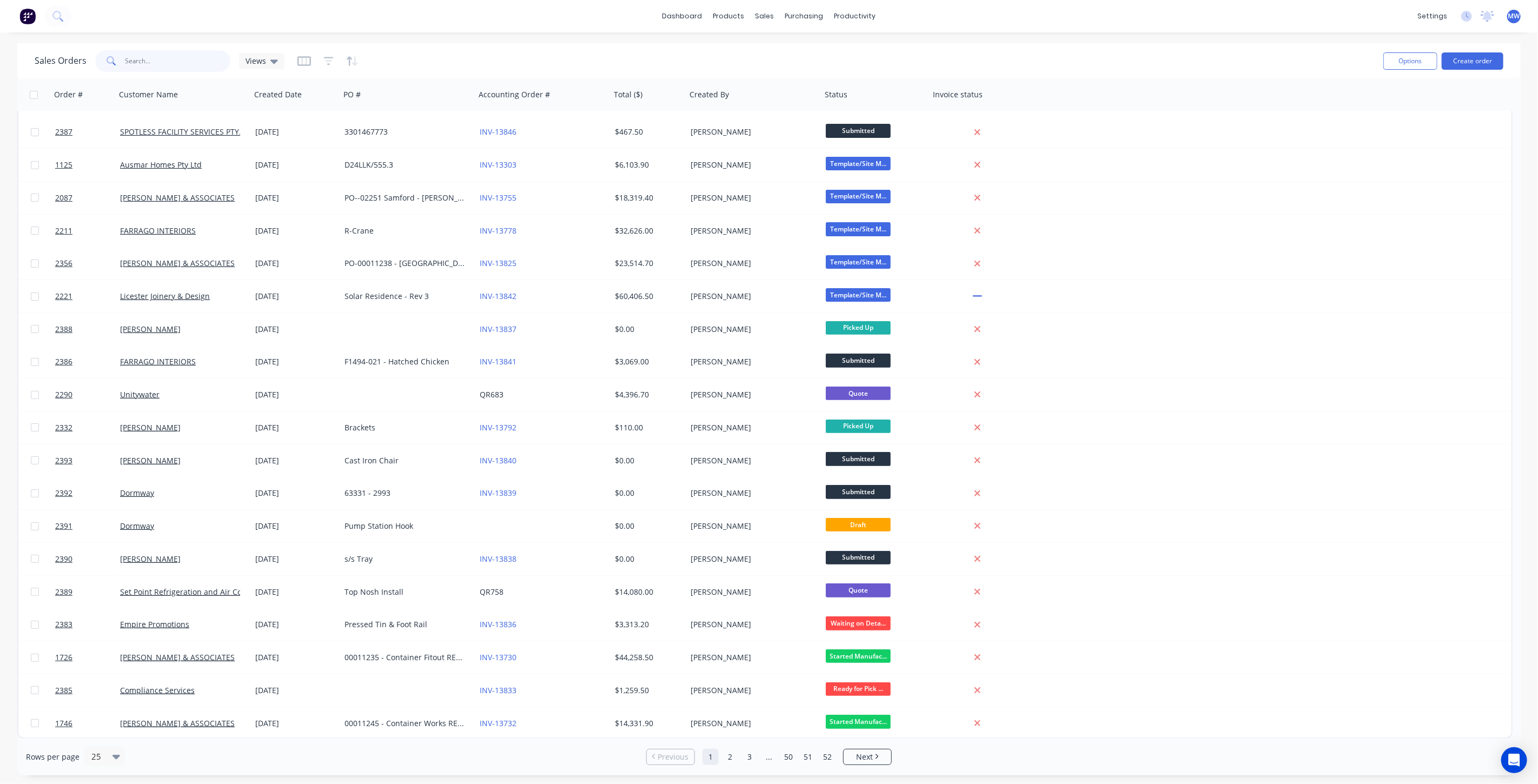
click at [200, 59] on input "text" at bounding box center [178, 61] width 106 height 22
type input "unity"
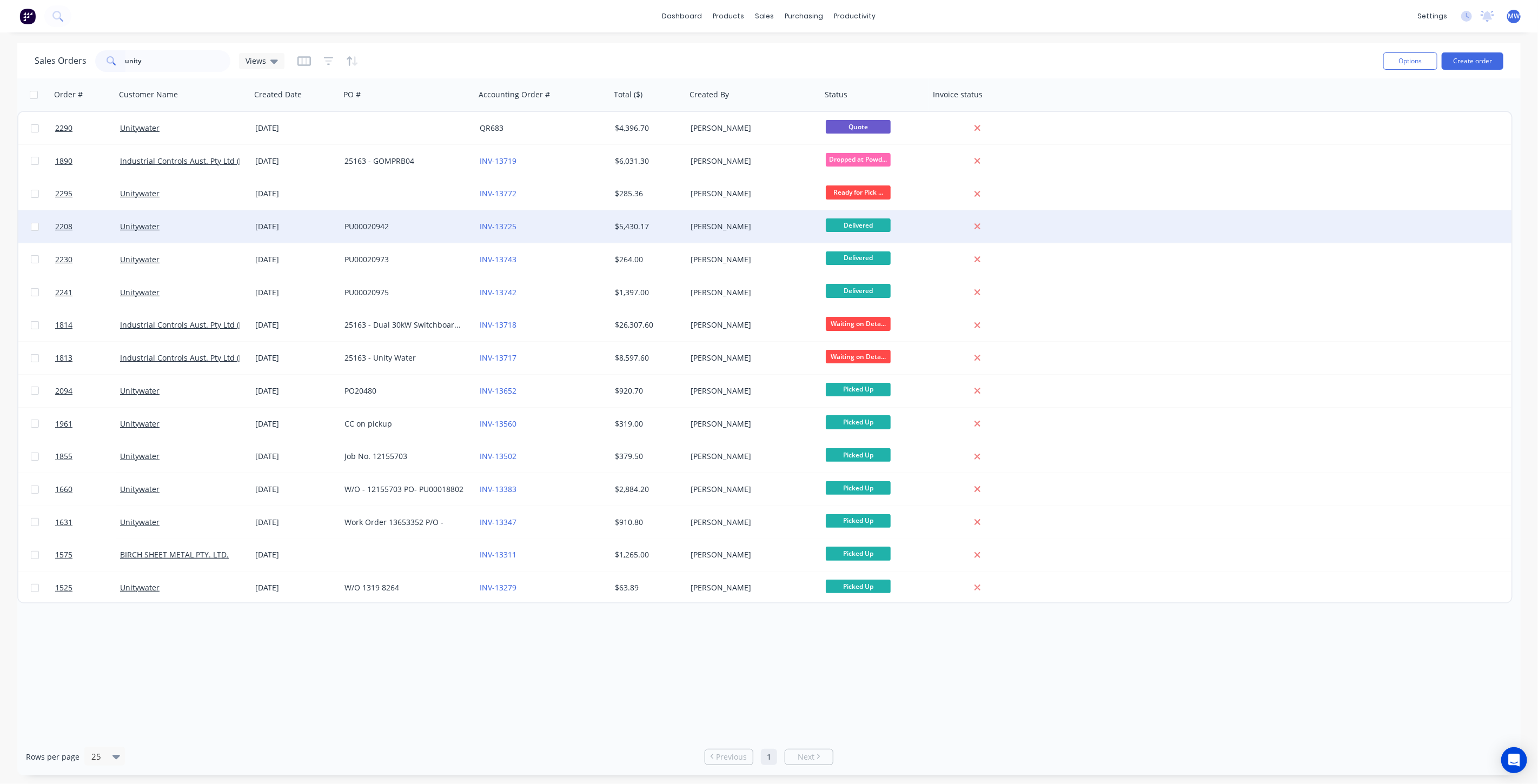
click at [319, 226] on div "[DATE]" at bounding box center [296, 226] width 81 height 11
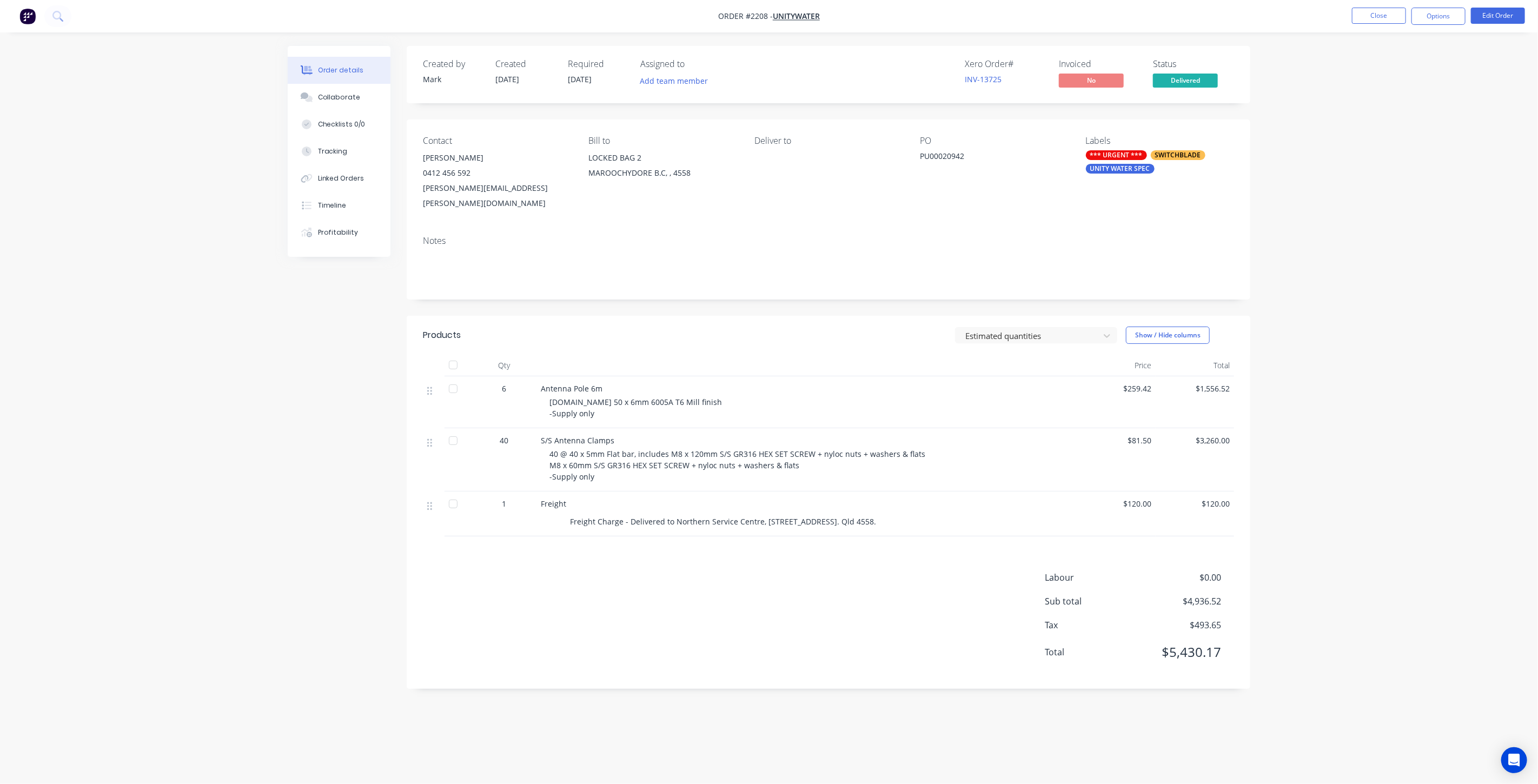
click at [1252, 282] on div "Order details Collaborate Checklists 0/0 Tracking Linked Orders Timeline Profit…" at bounding box center [769, 375] width 984 height 659
click at [1369, 13] on button "Close" at bounding box center [1379, 16] width 54 height 16
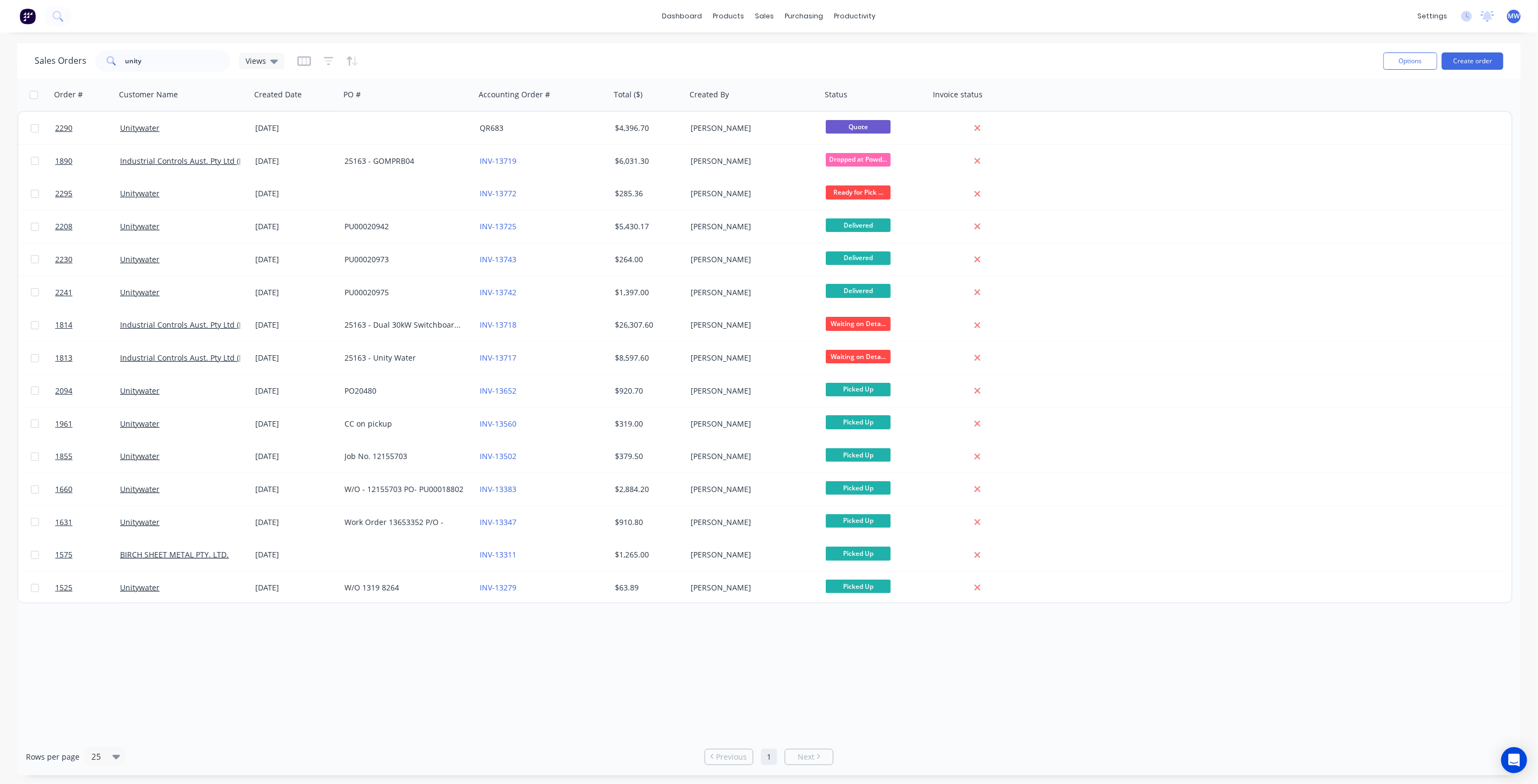
click at [238, 628] on div "Order # Customer Name Created Date PO # Accounting Order # Total ($) Created By…" at bounding box center [769, 408] width 1503 height 660
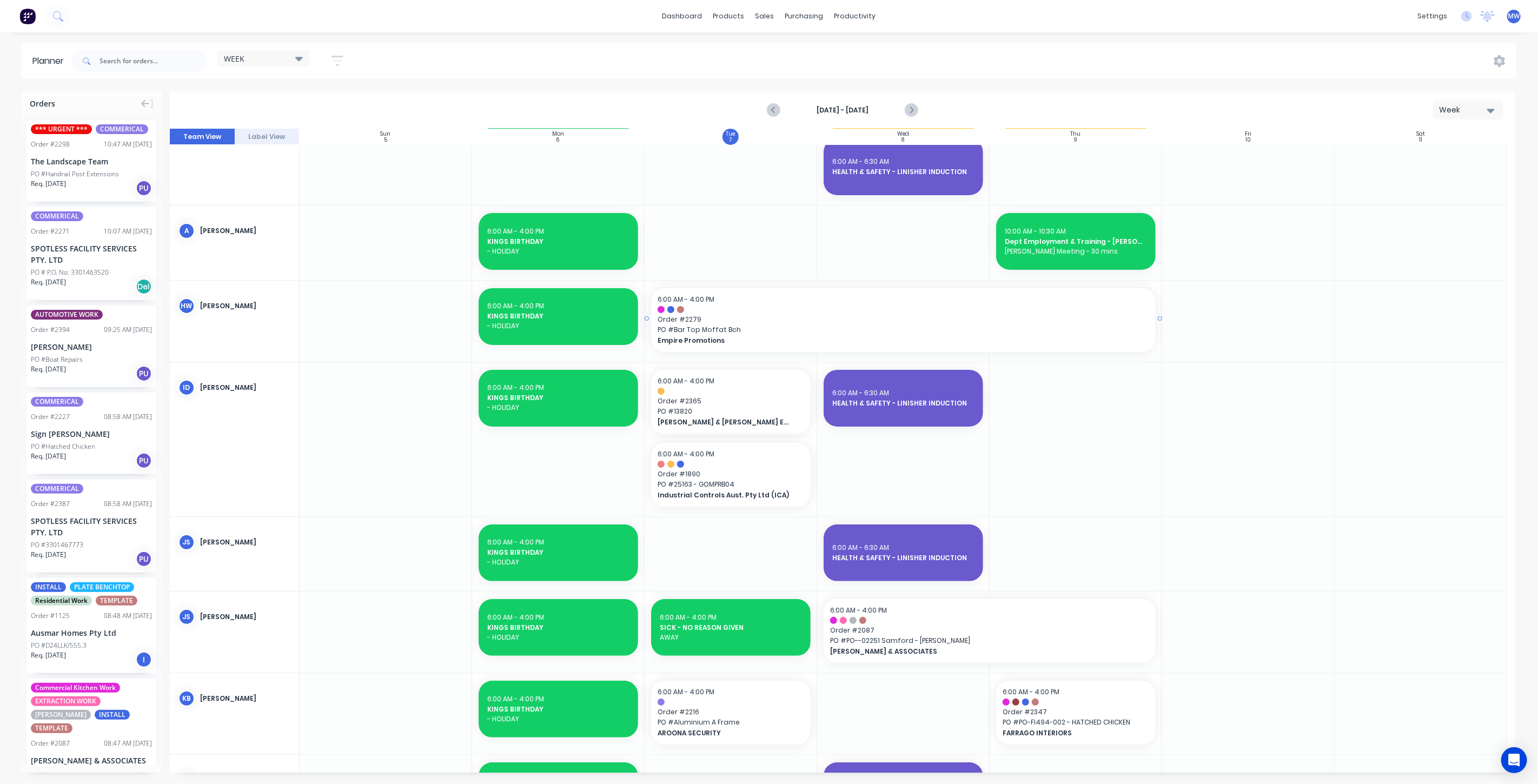
scroll to position [240, 0]
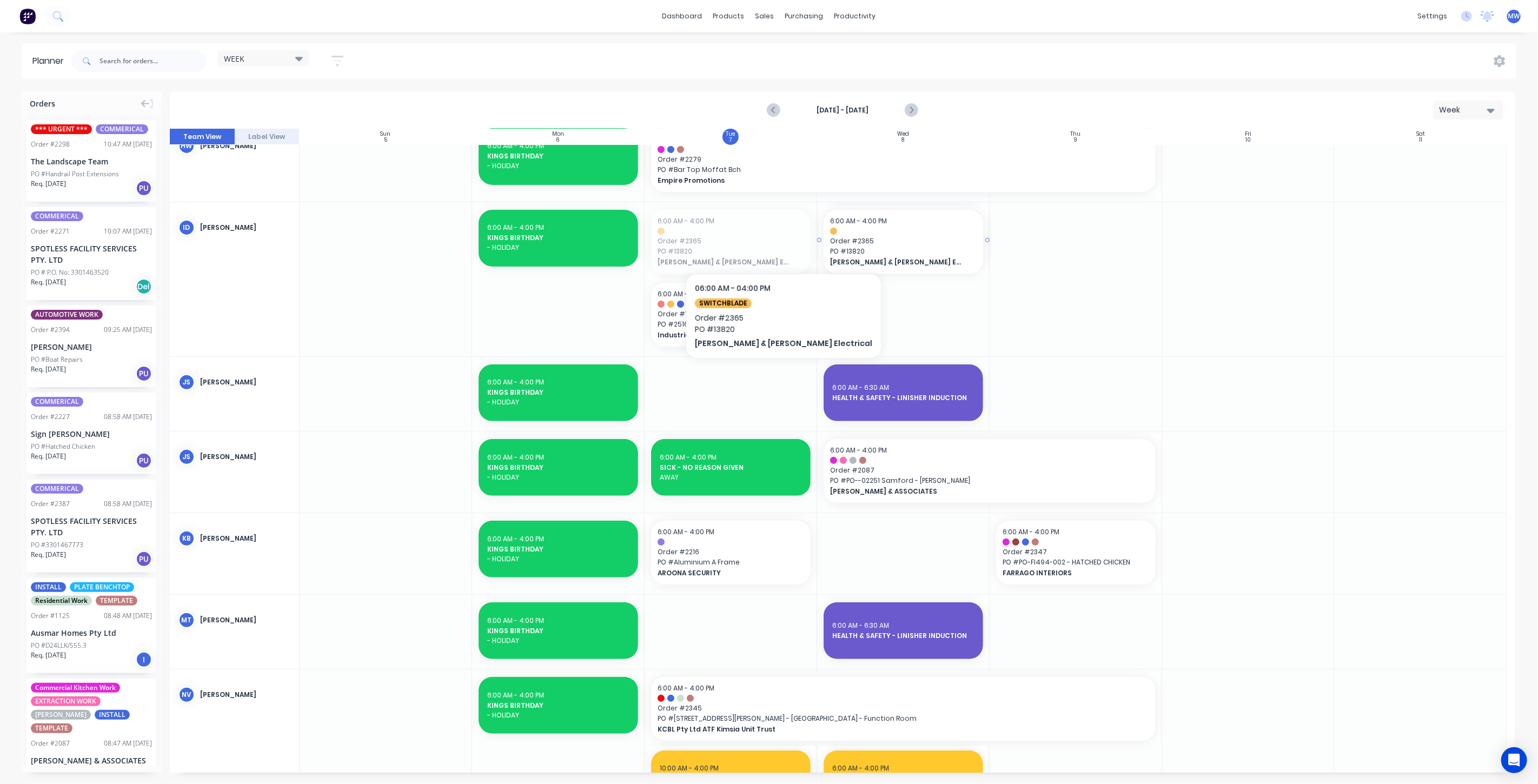
drag, startPoint x: 725, startPoint y: 237, endPoint x: 850, endPoint y: 271, distance: 129.5
